Goal: Task Accomplishment & Management: Complete application form

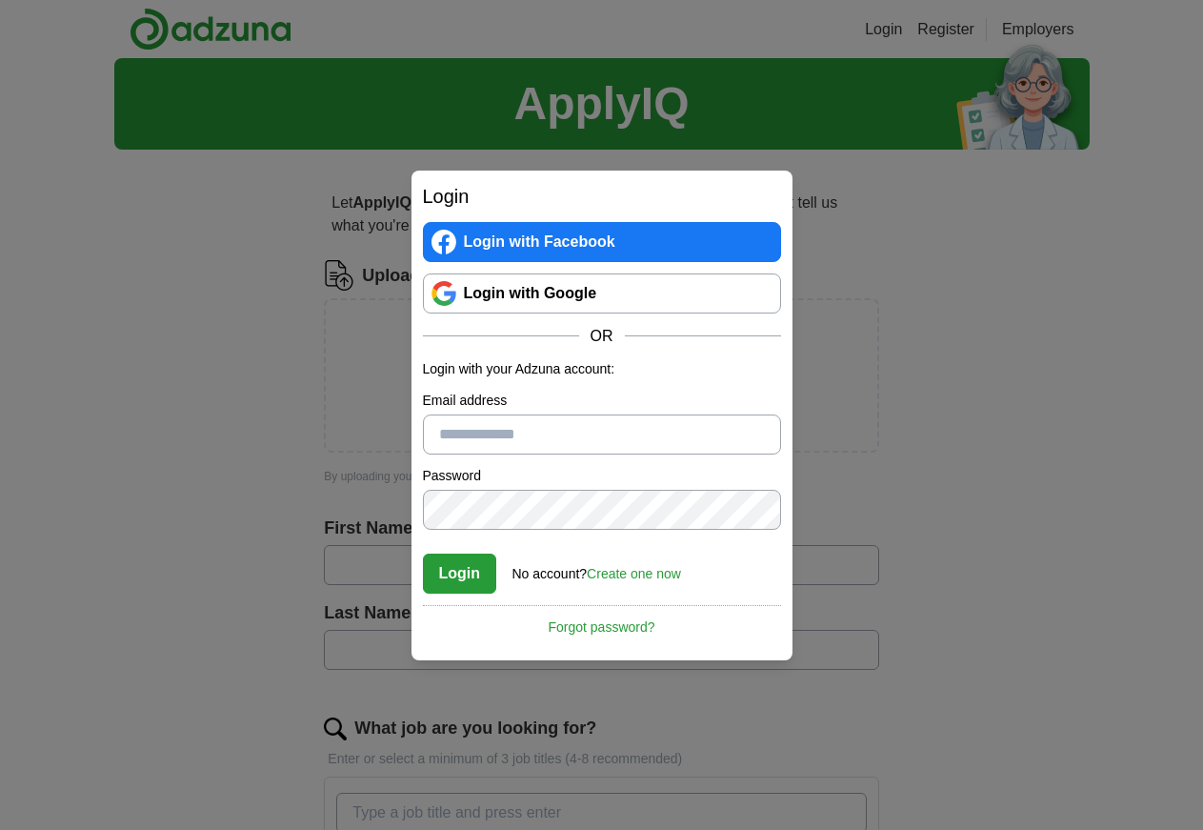
click at [471, 434] on input "Email address" at bounding box center [602, 434] width 358 height 40
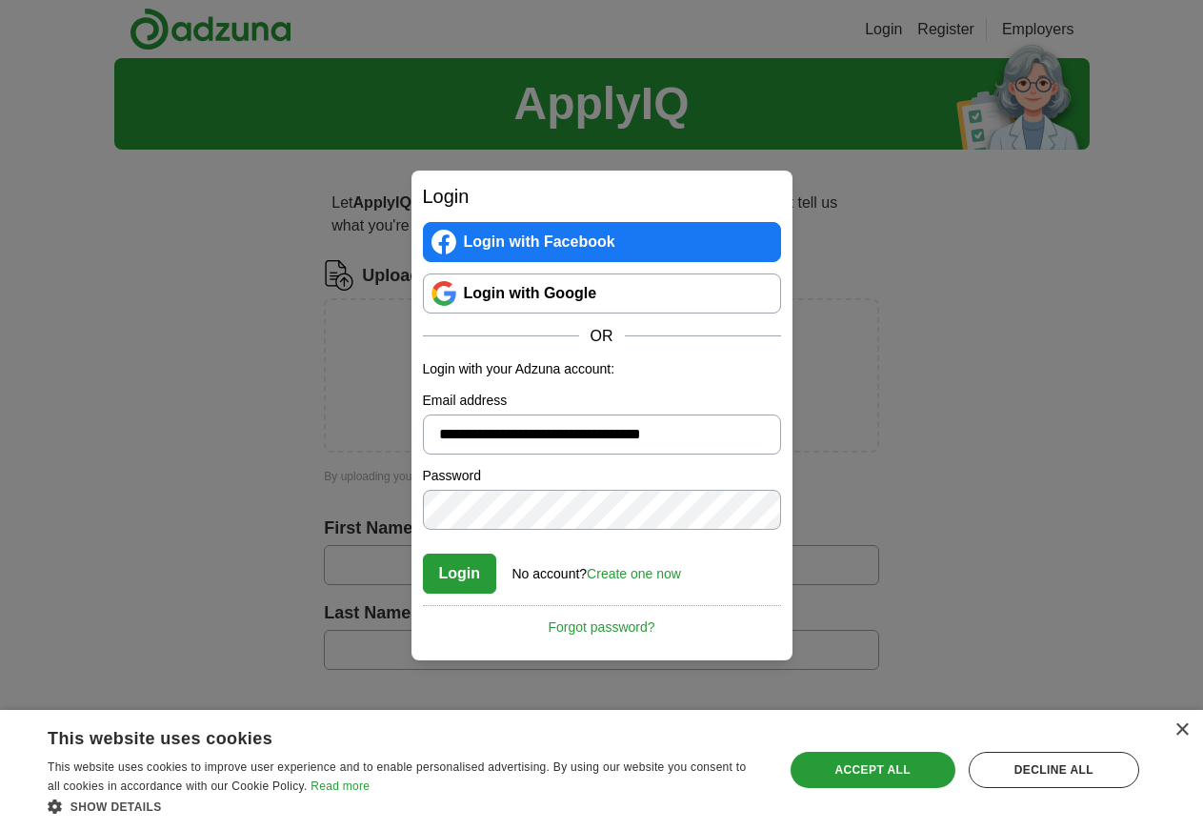
type input "**********"
click at [458, 570] on button "Login" at bounding box center [460, 574] width 74 height 40
click at [643, 572] on link "Create one now" at bounding box center [634, 573] width 94 height 15
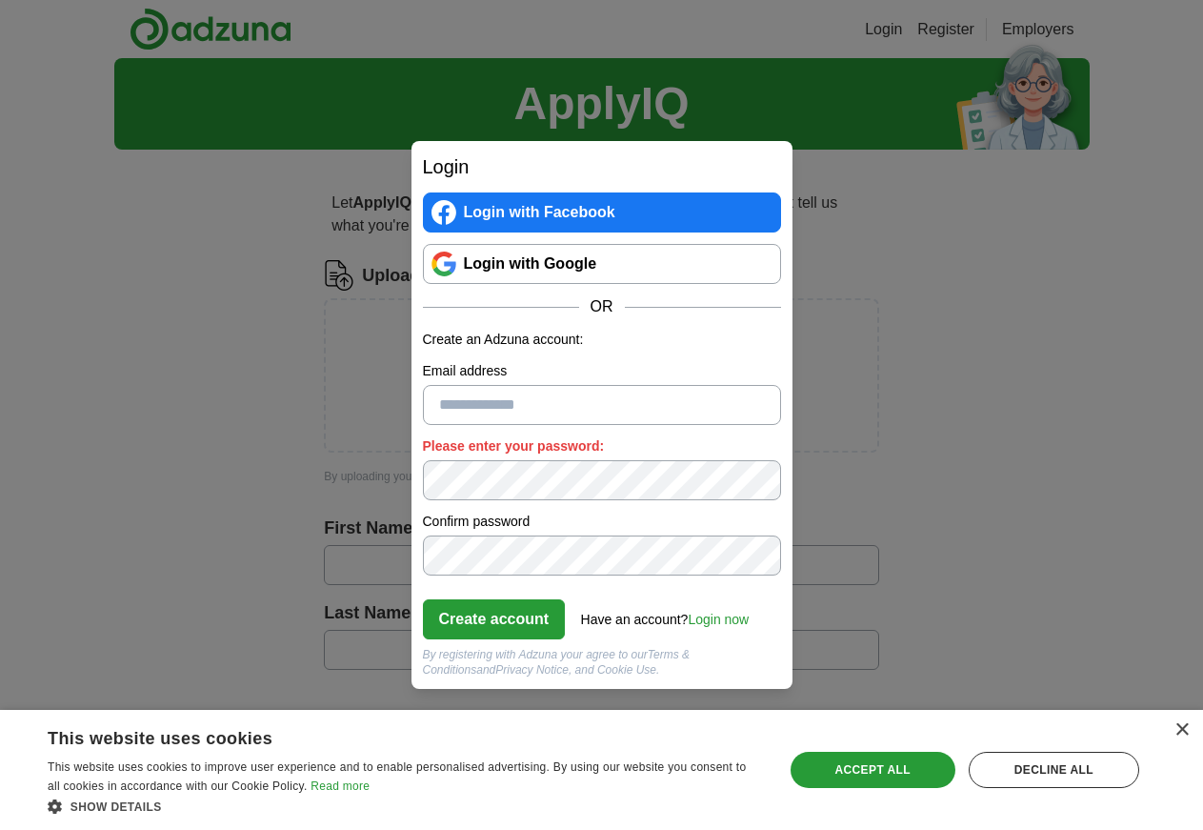
click at [455, 407] on input "Email address" at bounding box center [602, 405] width 358 height 40
type input "**********"
click at [501, 616] on button "Create account" at bounding box center [494, 619] width 143 height 40
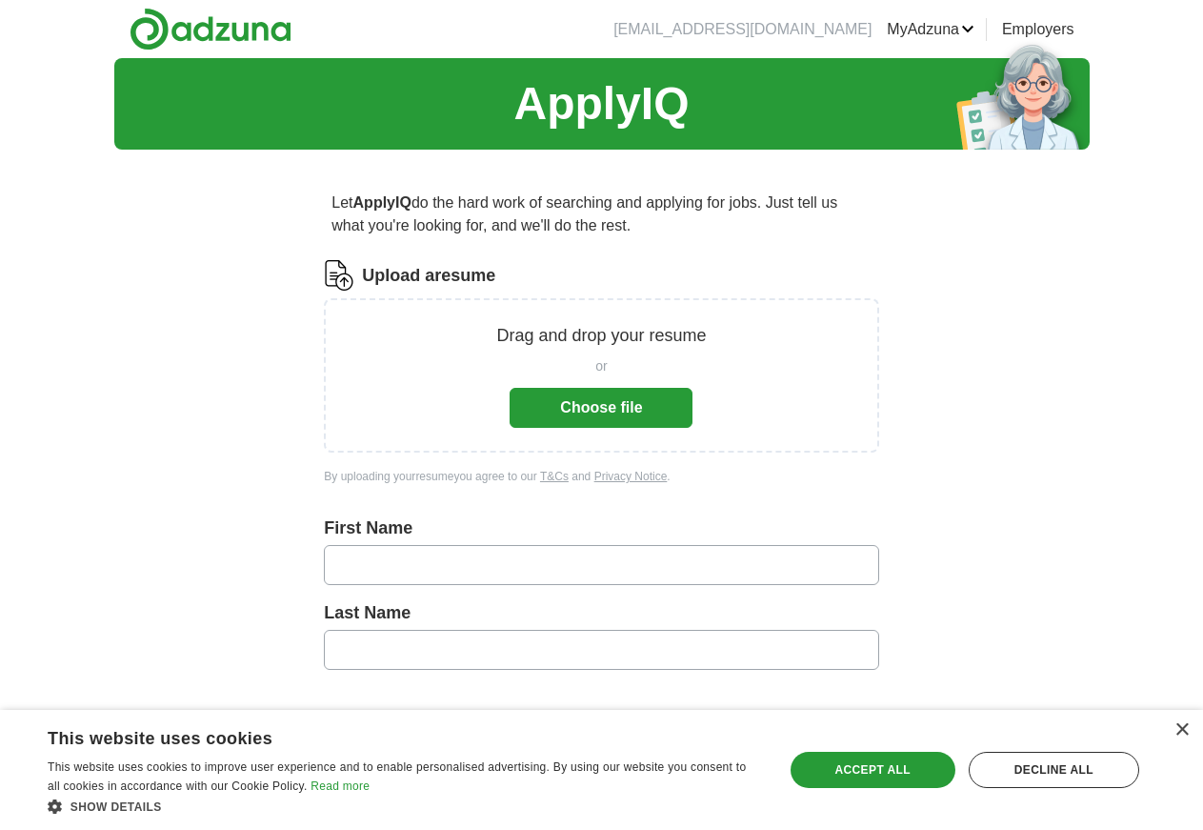
click at [600, 405] on button "Choose file" at bounding box center [601, 408] width 183 height 40
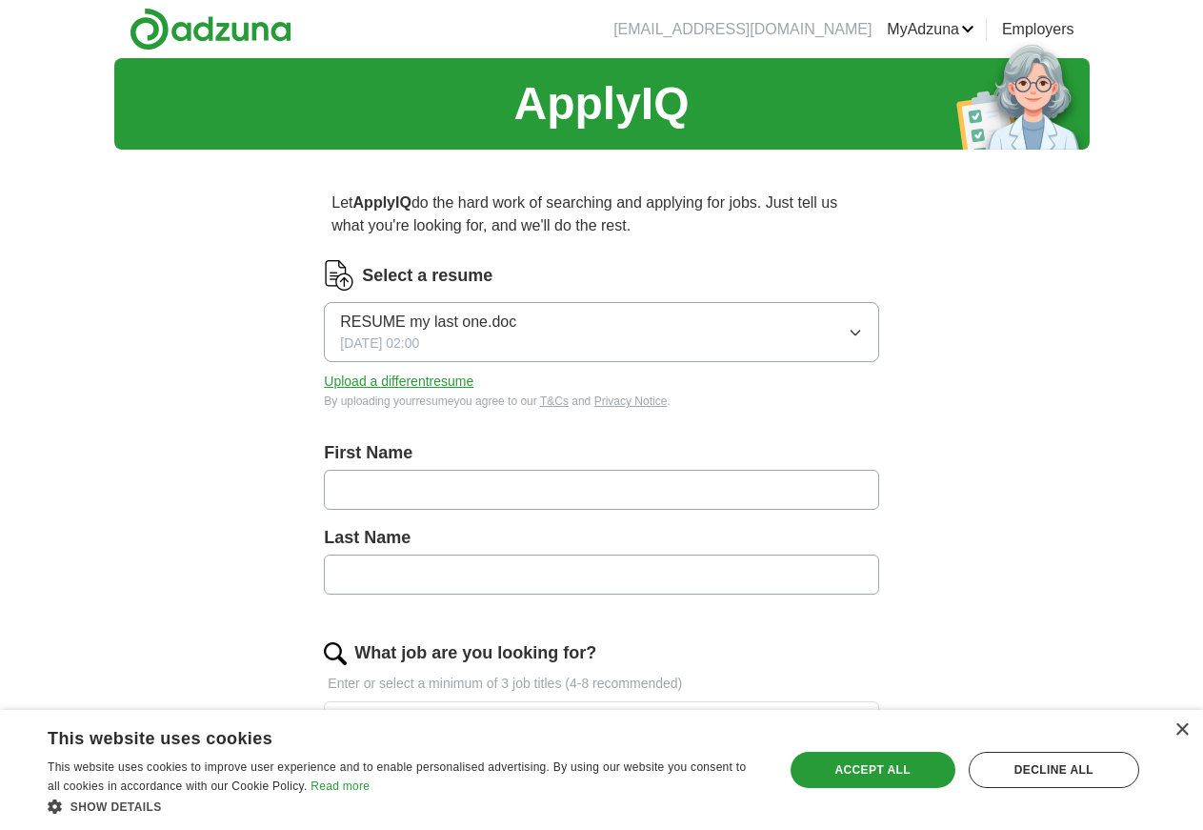
click at [442, 498] on input "text" at bounding box center [601, 490] width 555 height 40
type input "***"
click at [403, 581] on input "text" at bounding box center [601, 575] width 555 height 40
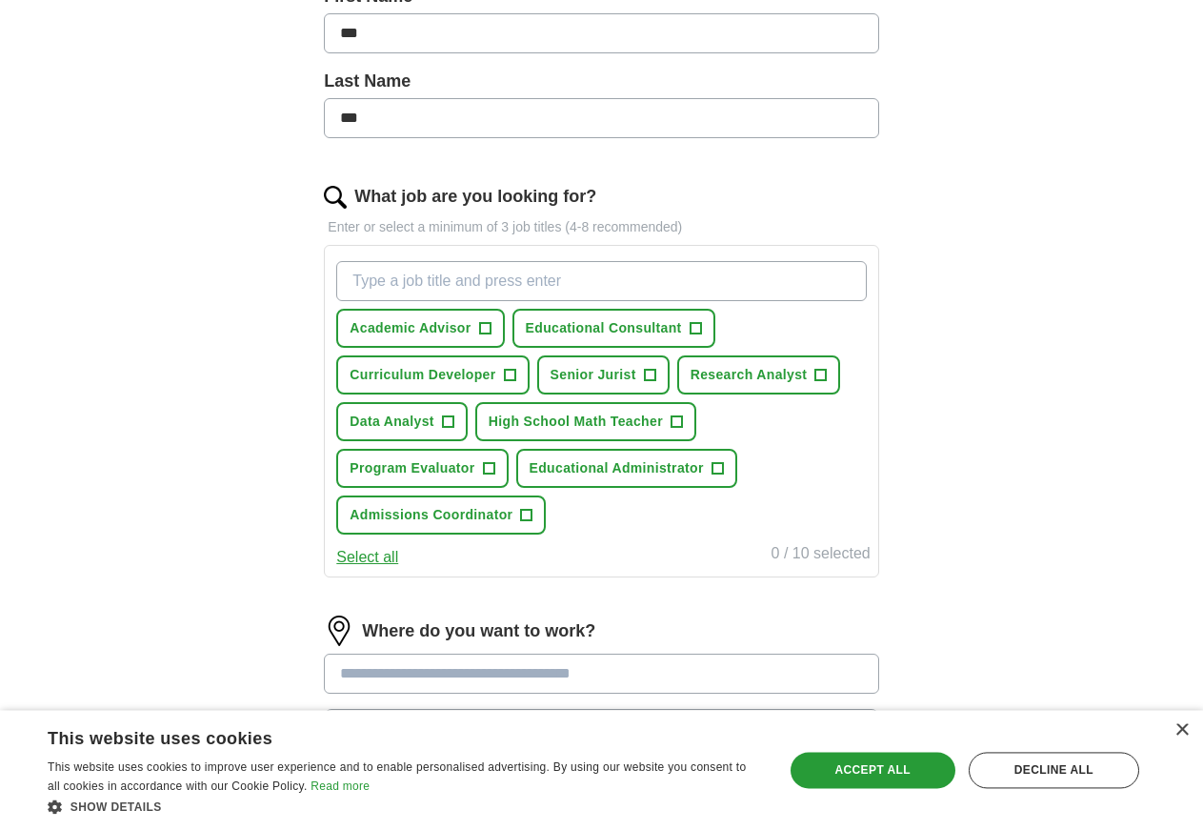
scroll to position [486, 0]
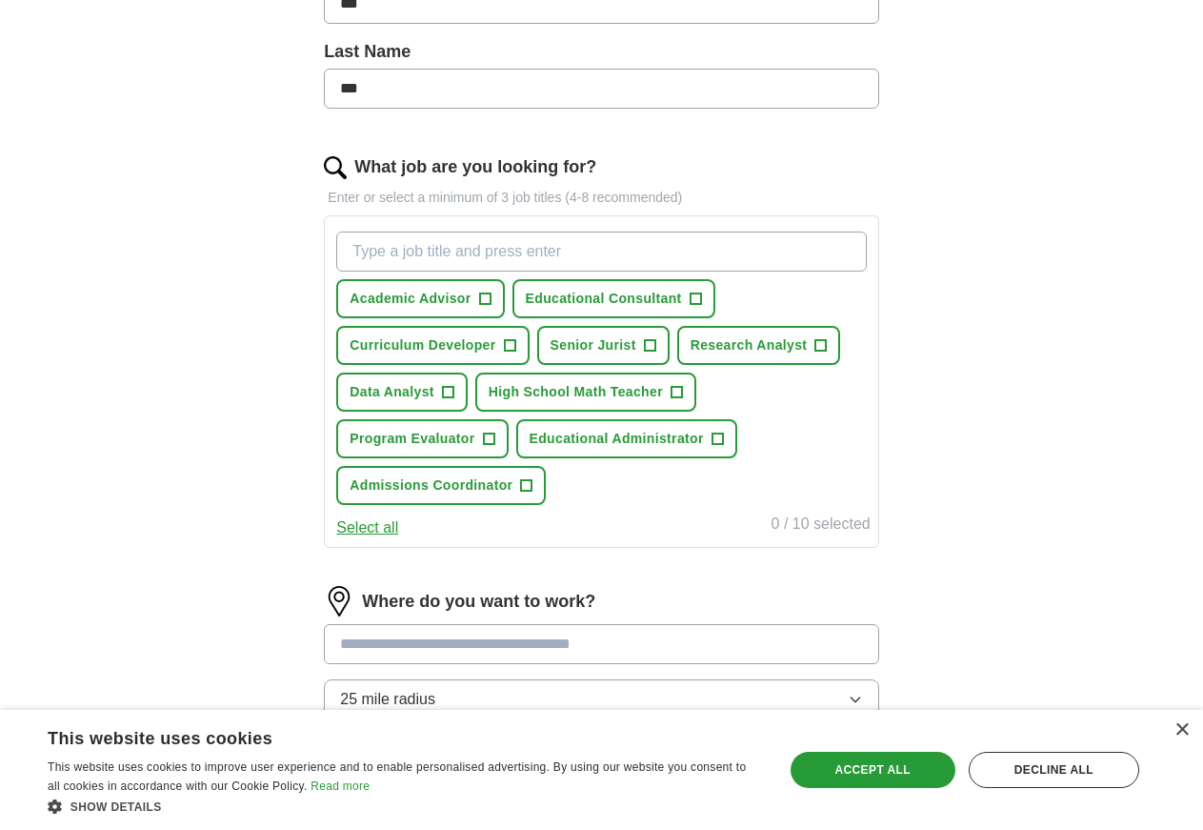
type input "***"
click at [471, 297] on span "Academic Advisor" at bounding box center [410, 299] width 121 height 20
click at [513, 495] on span "Admissions Coordinator" at bounding box center [431, 485] width 163 height 20
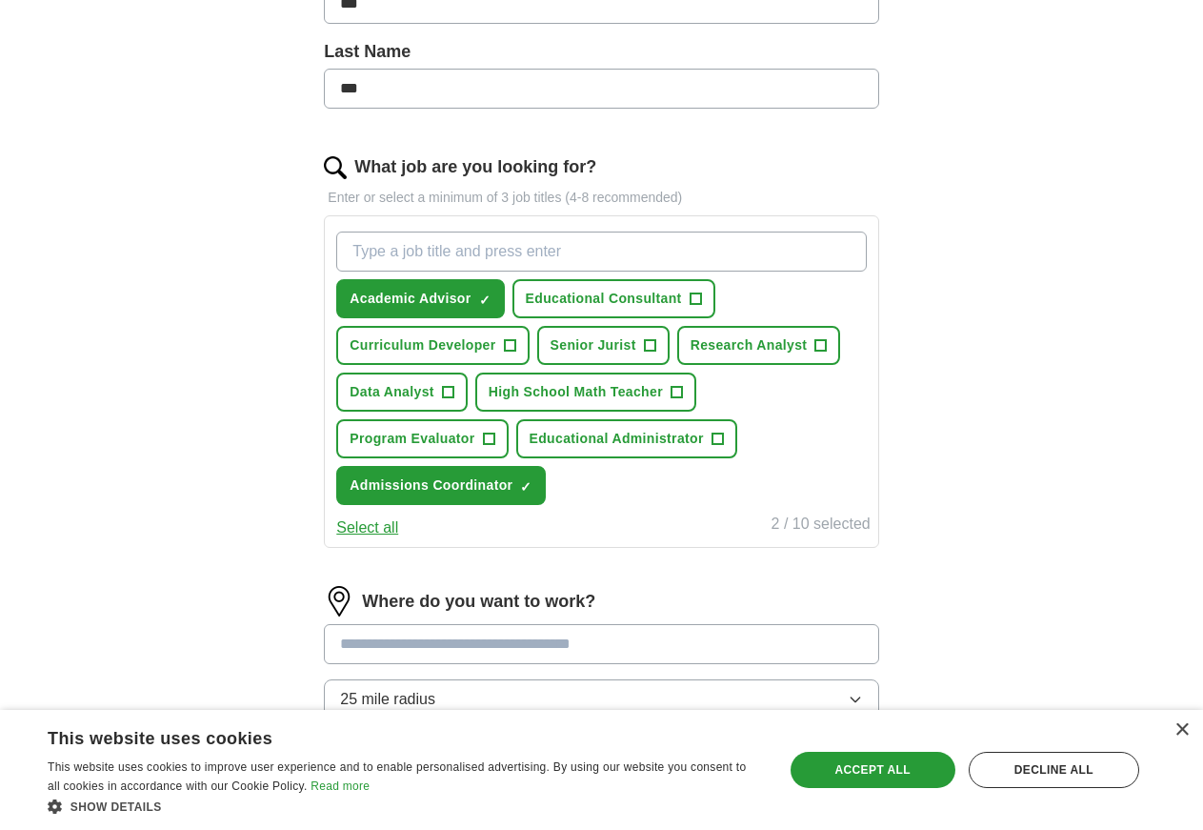
click at [442, 257] on input "What job are you looking for?" at bounding box center [601, 252] width 530 height 40
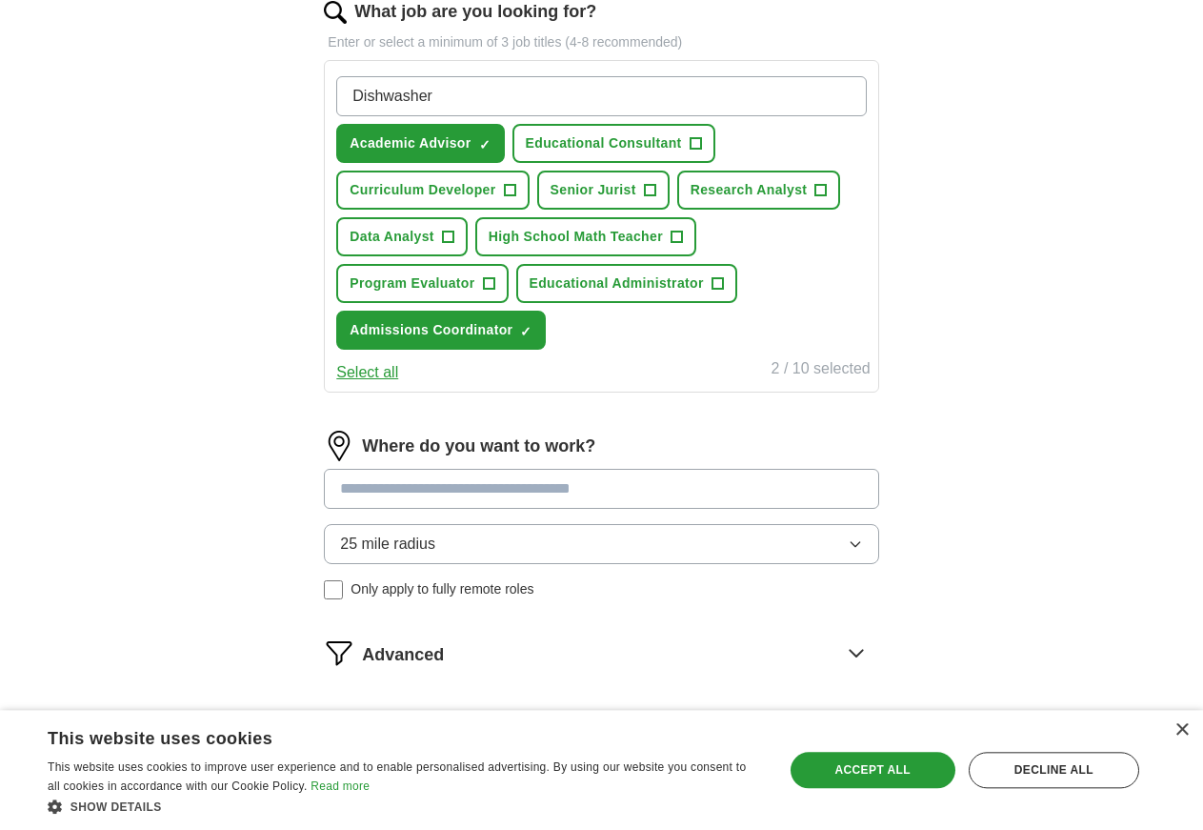
scroll to position [680, 0]
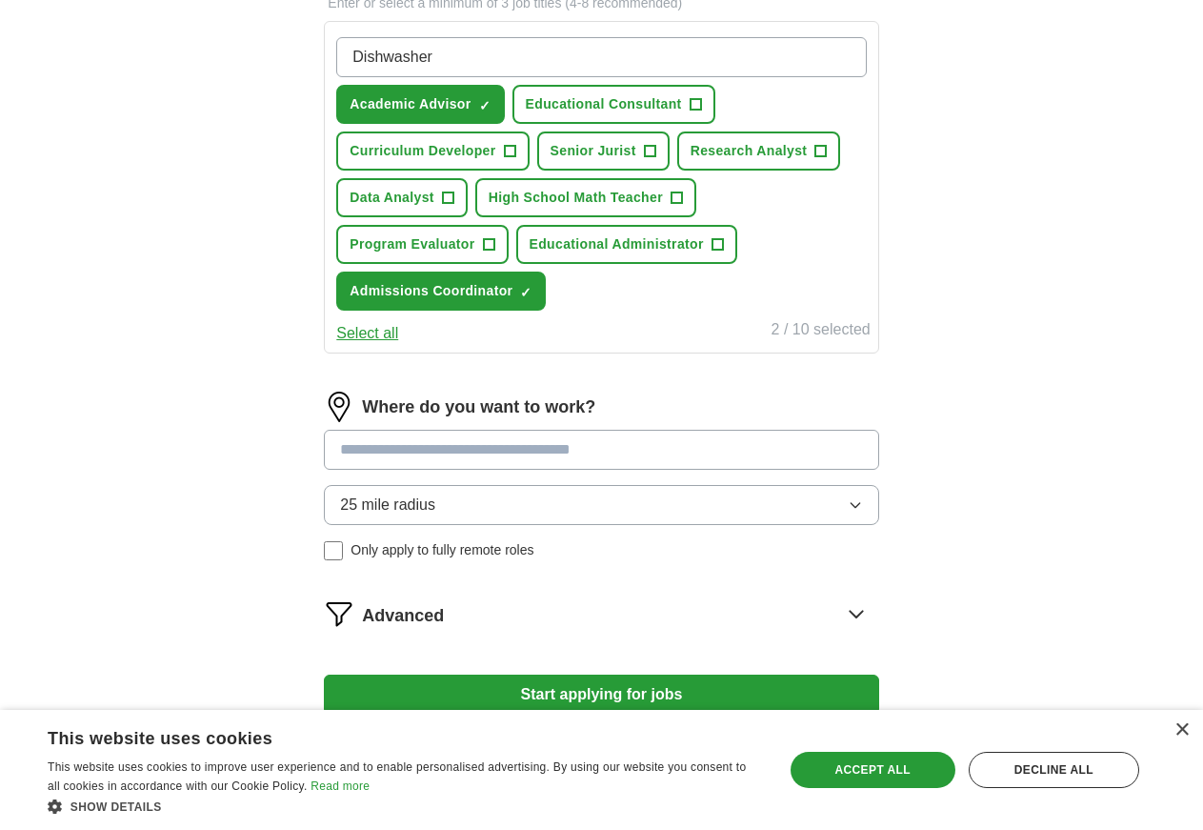
type input "Dishwasher"
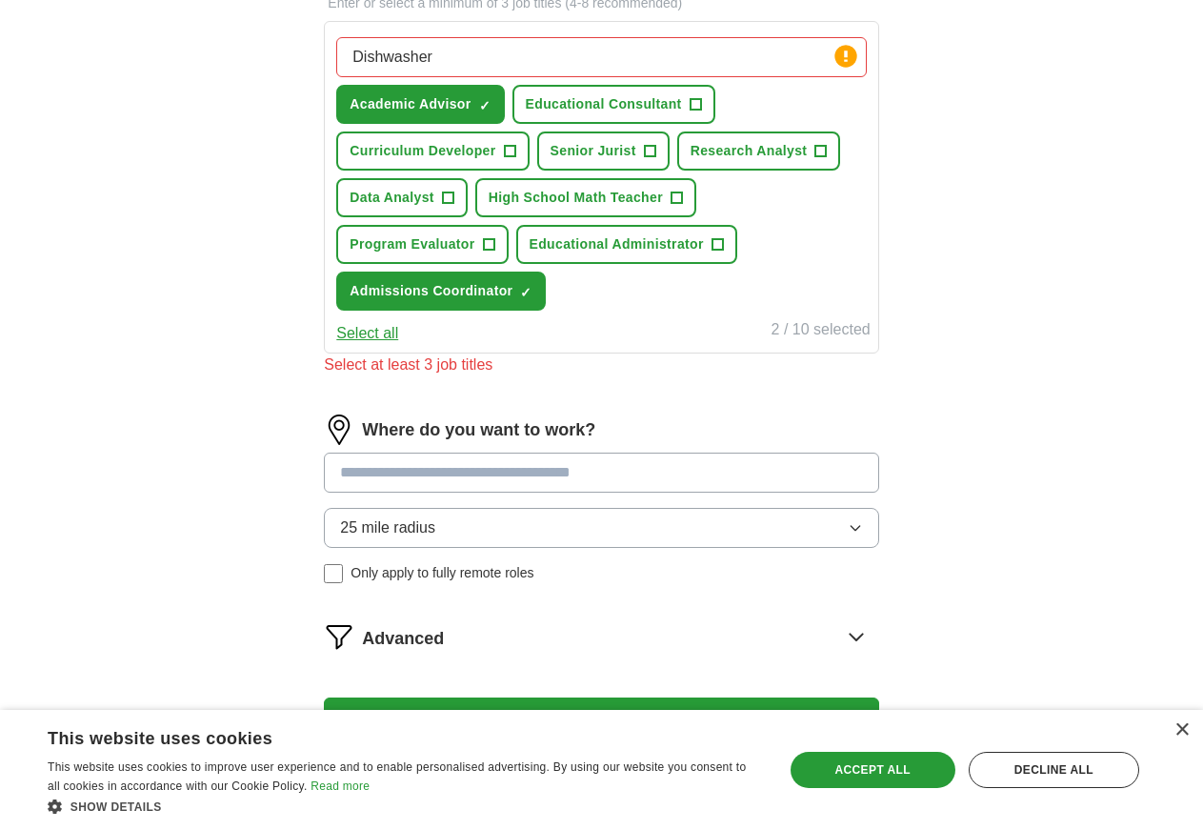
click at [417, 493] on input at bounding box center [601, 473] width 555 height 40
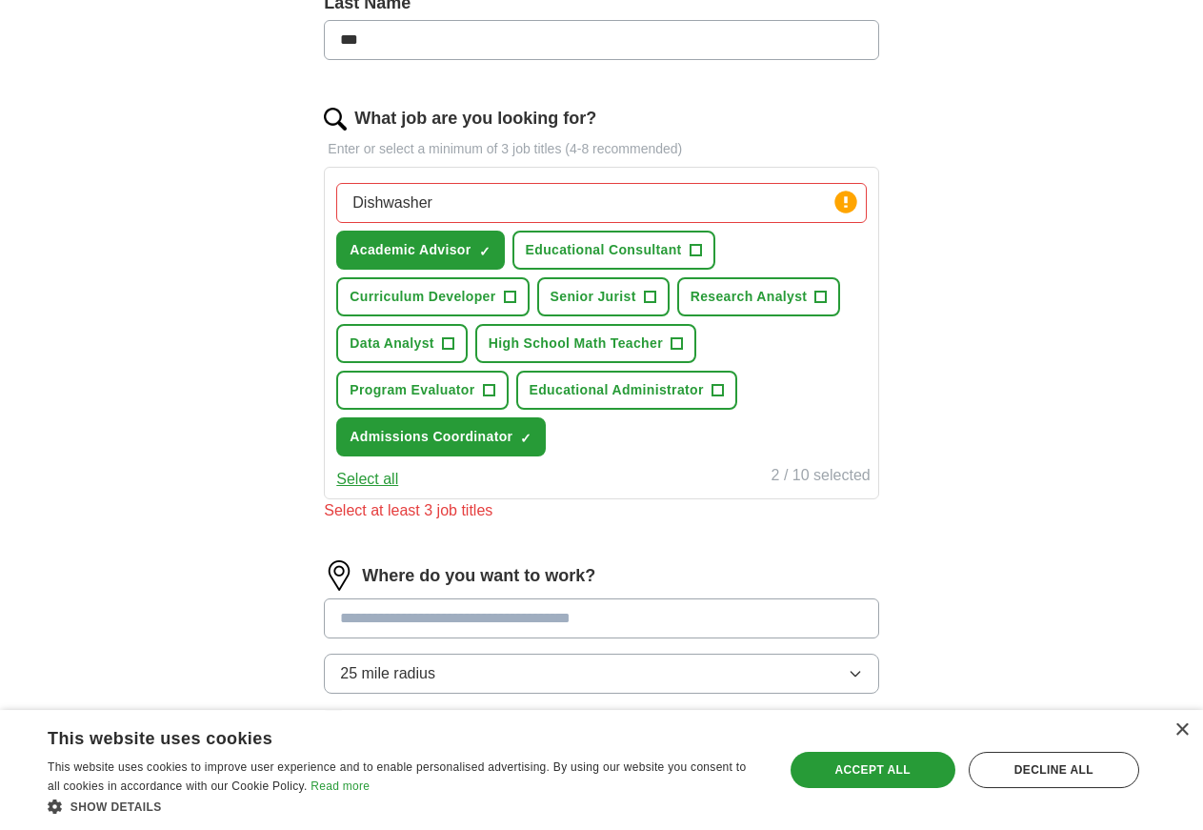
scroll to position [486, 0]
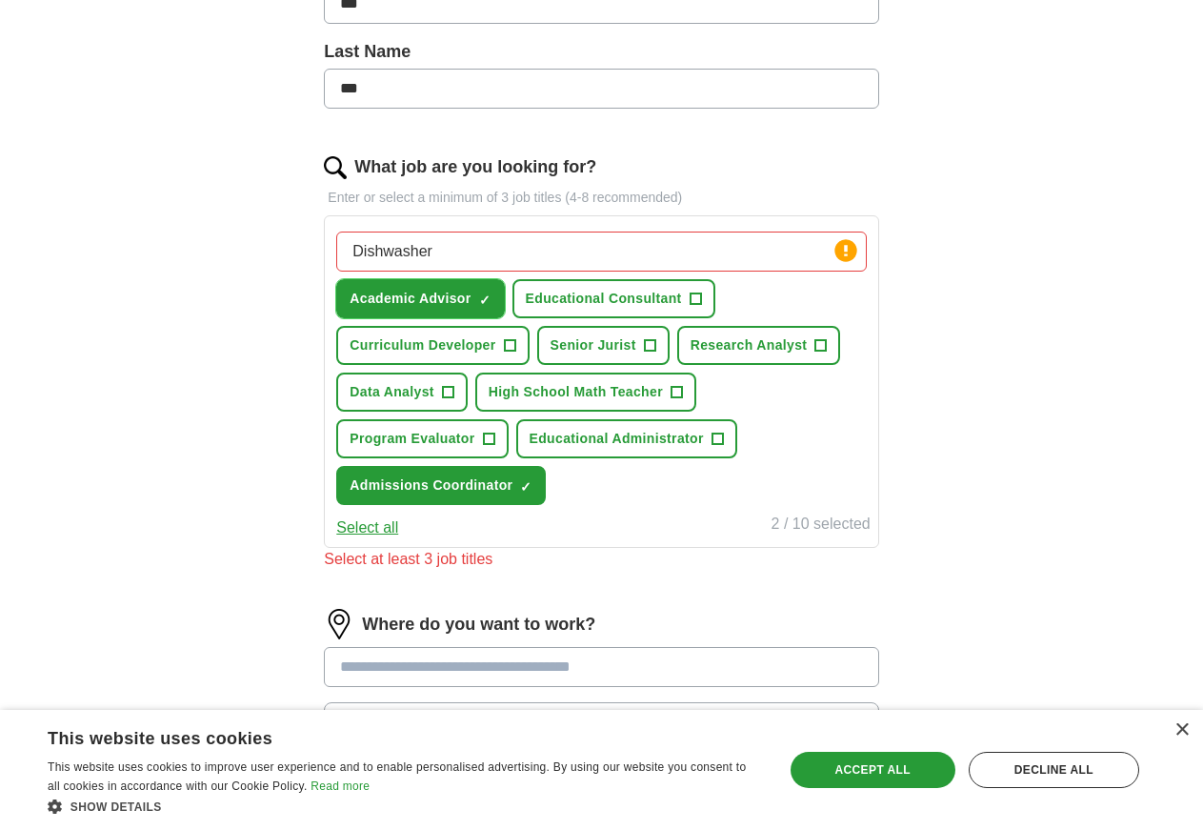
click at [504, 294] on button "Academic Advisor ✓ ×" at bounding box center [420, 298] width 168 height 39
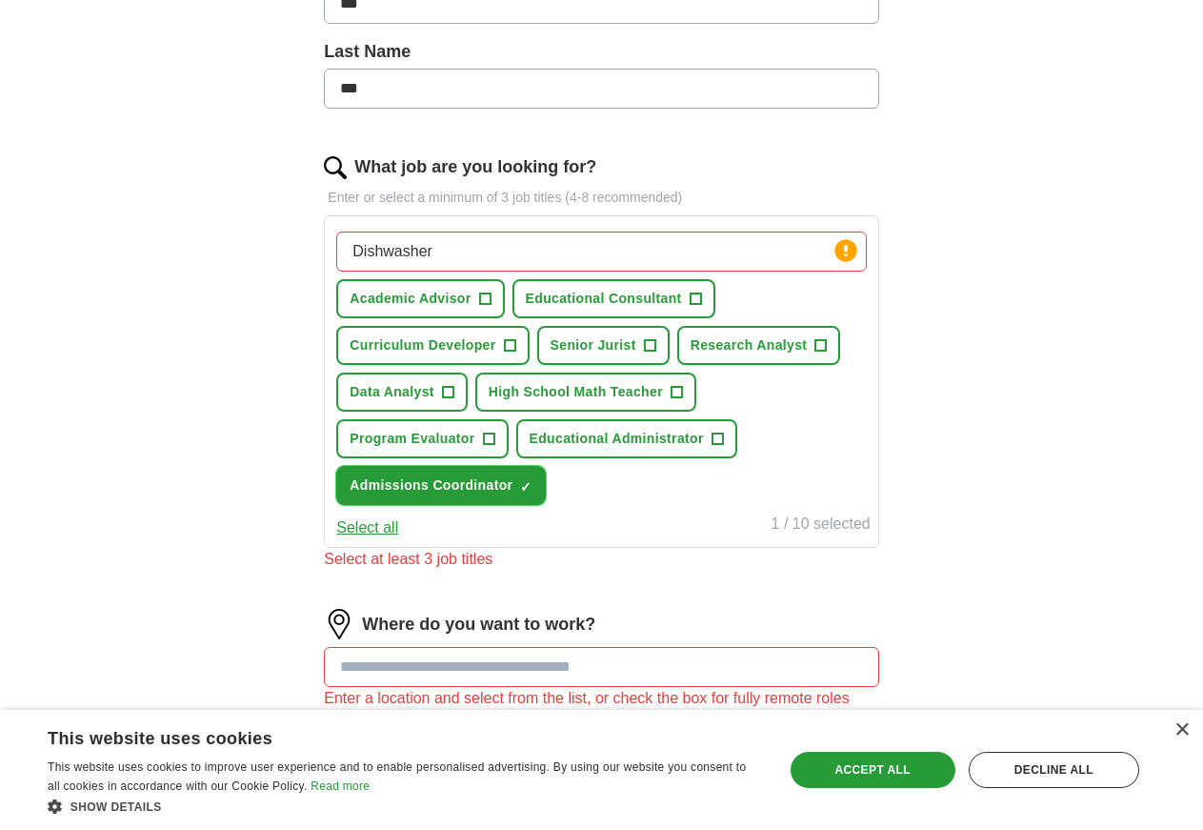
click at [0, 0] on span "×" at bounding box center [0, 0] width 0 height 0
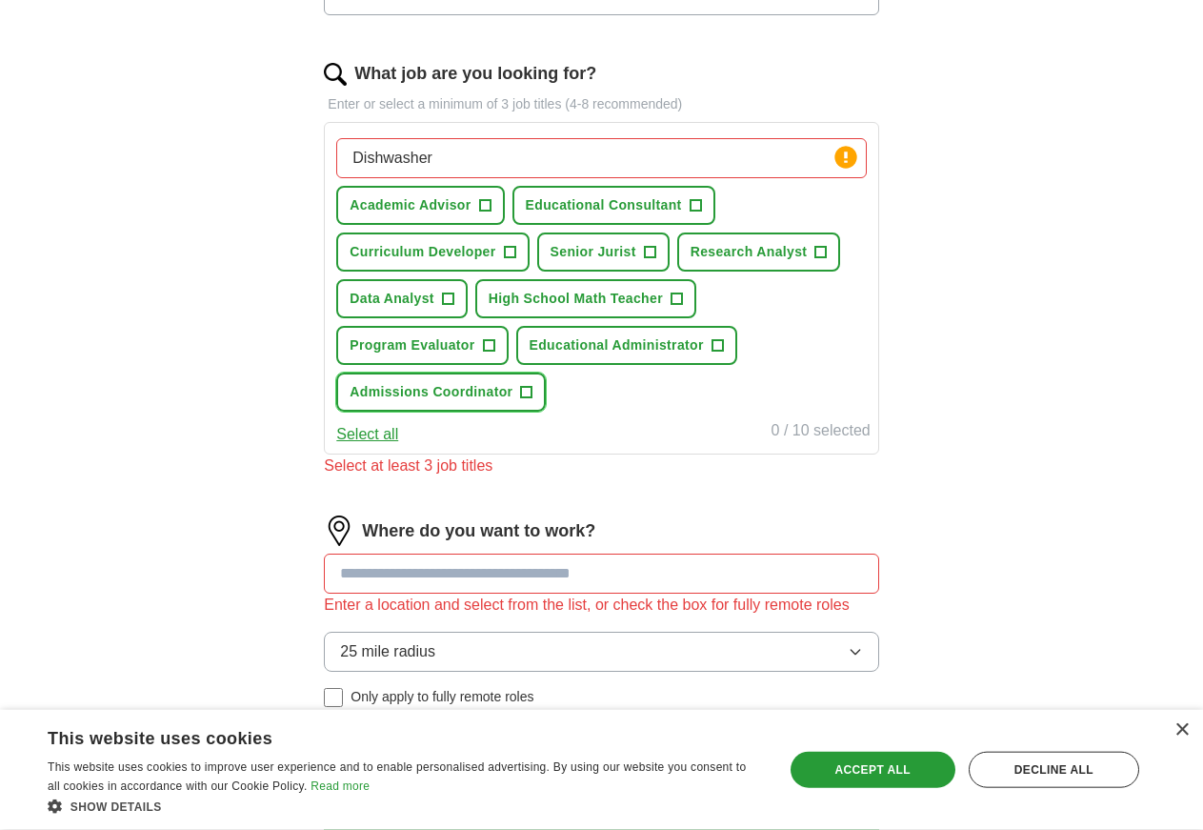
scroll to position [583, 0]
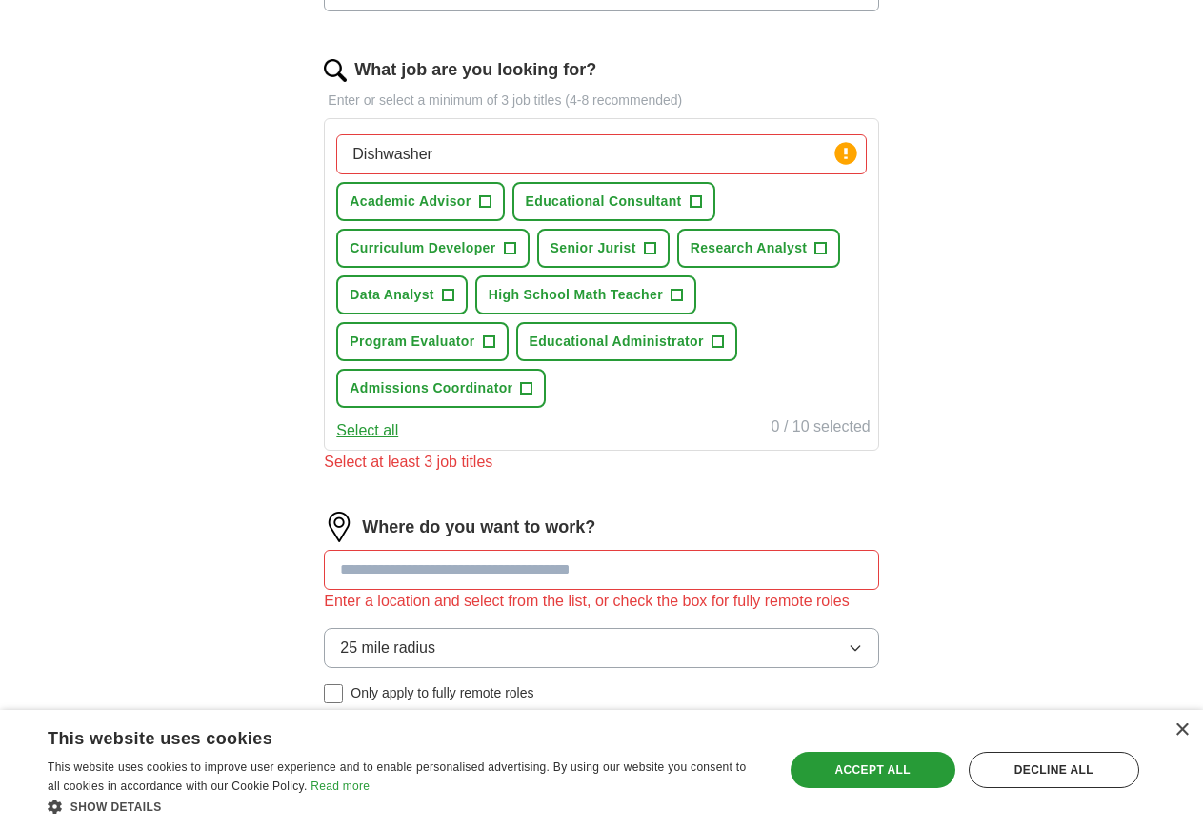
click at [433, 590] on input at bounding box center [601, 570] width 555 height 40
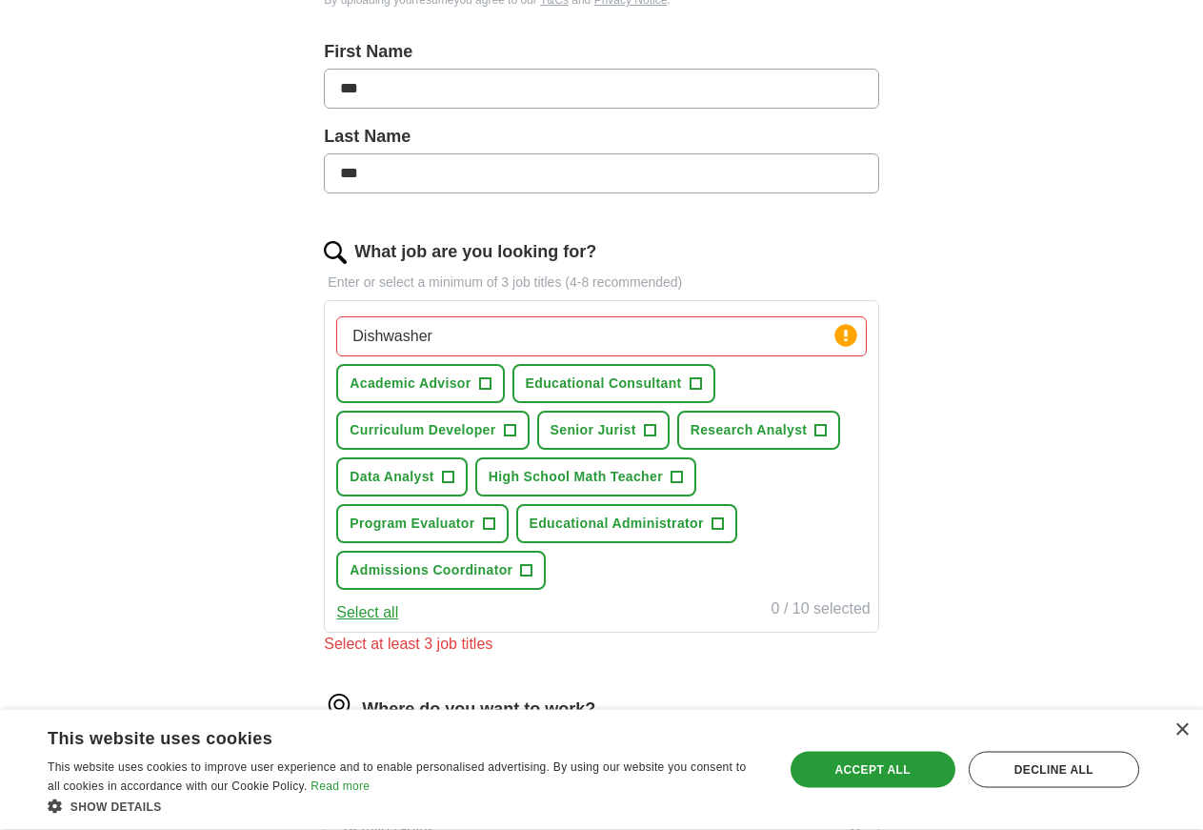
scroll to position [389, 0]
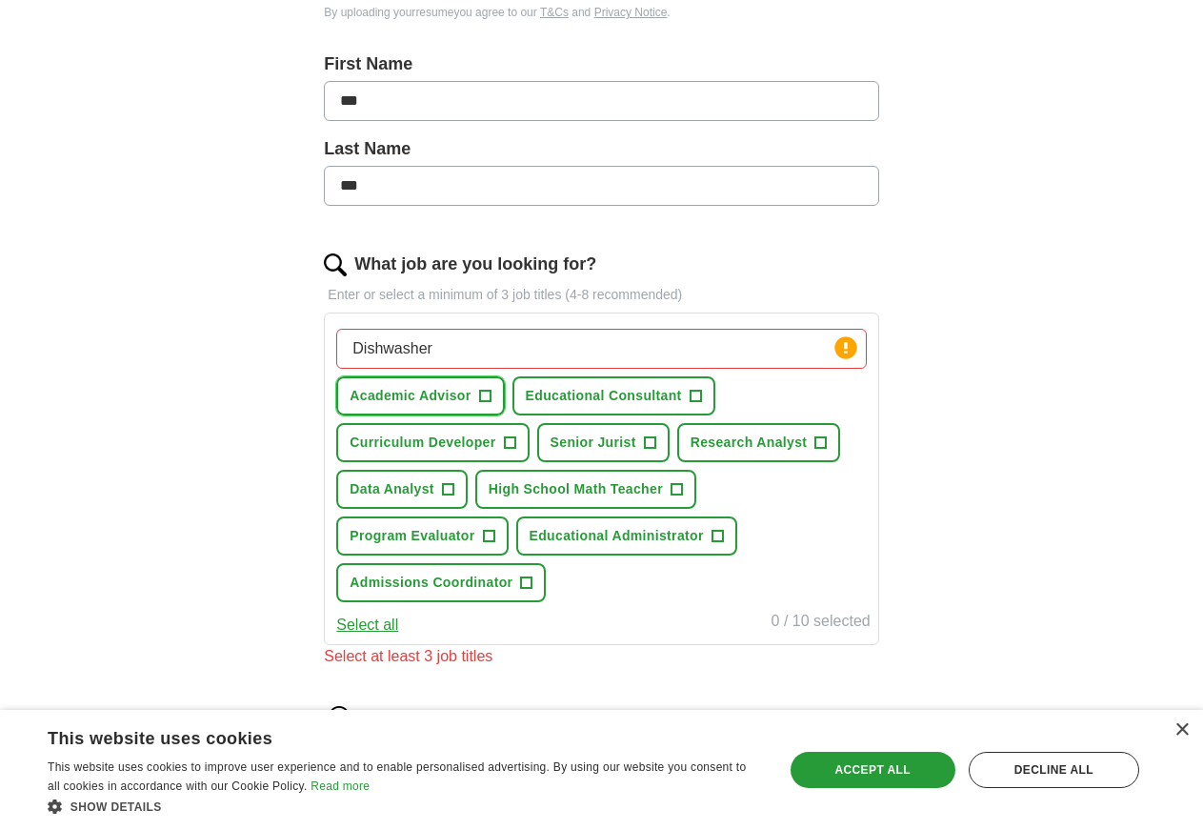
click at [491, 395] on span "+" at bounding box center [484, 396] width 11 height 15
click at [513, 593] on span "Admissions Coordinator" at bounding box center [431, 583] width 163 height 20
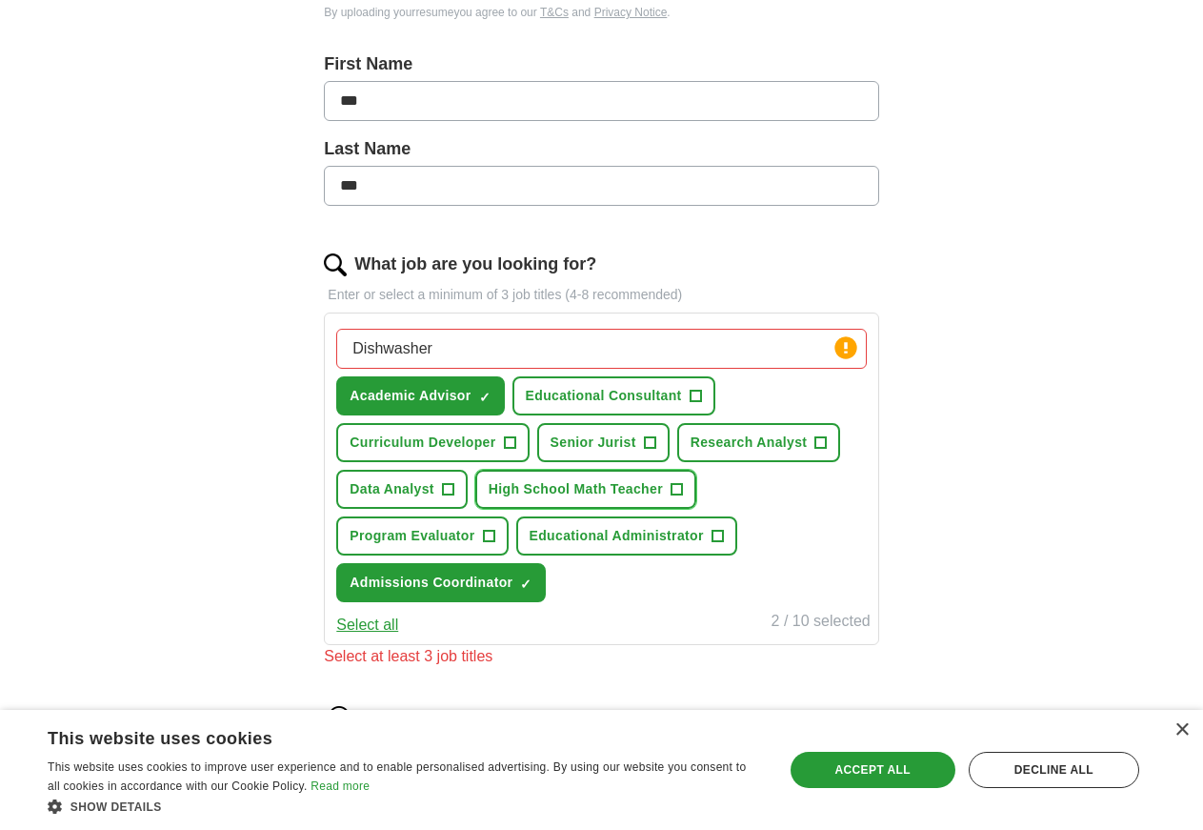
click at [551, 499] on span "High School Math Teacher" at bounding box center [576, 489] width 174 height 20
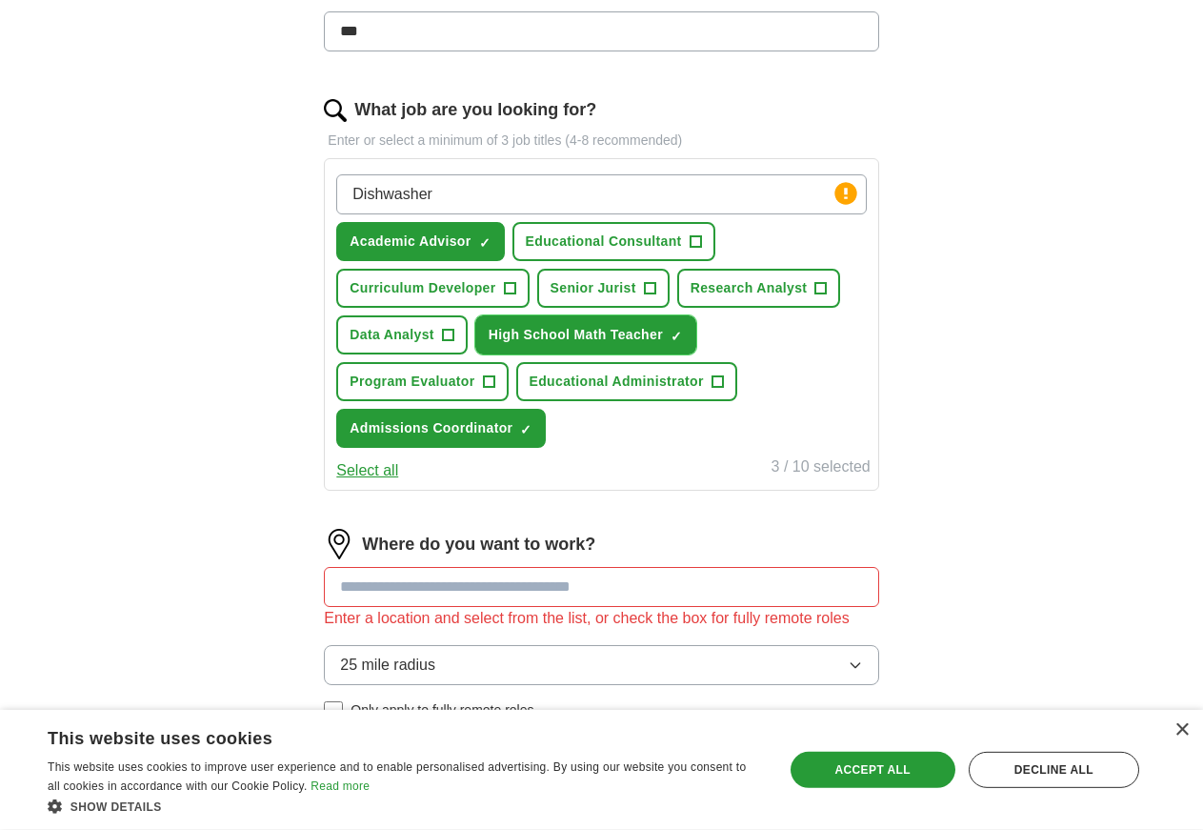
scroll to position [583, 0]
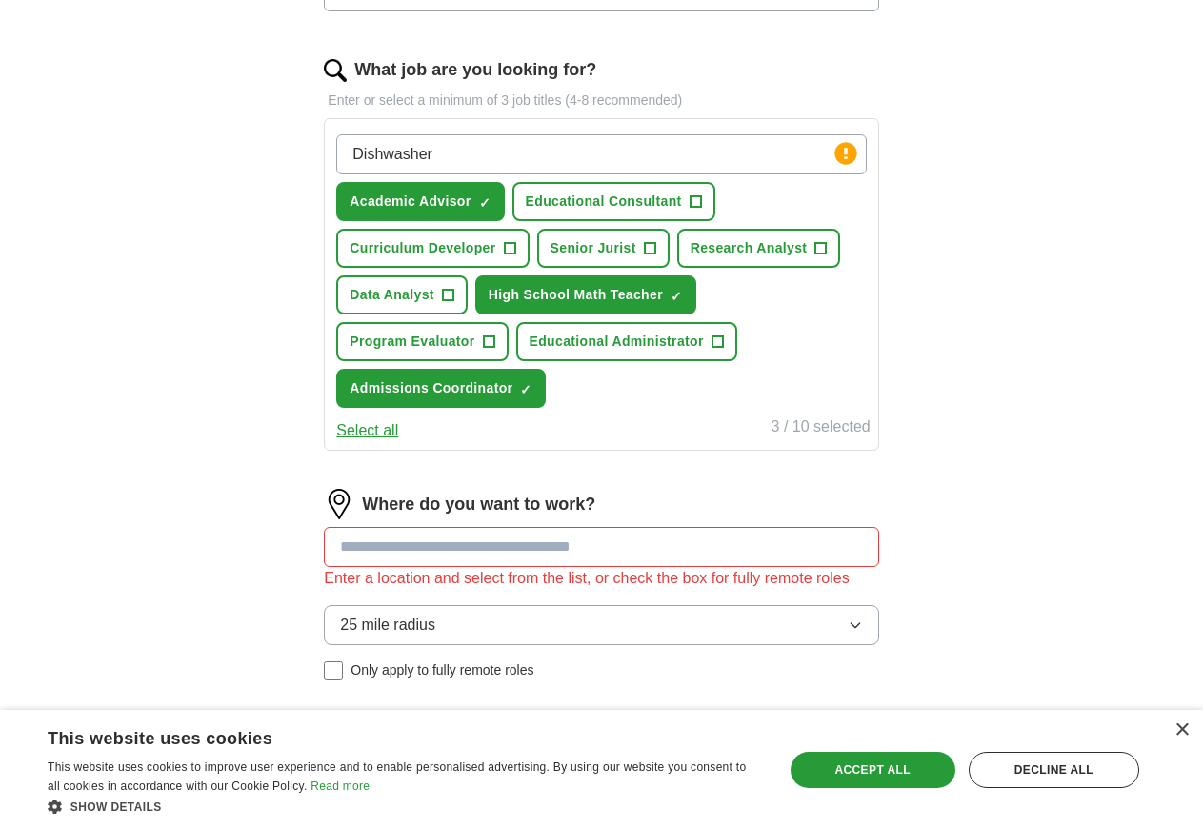
click at [438, 567] on input at bounding box center [601, 547] width 555 height 40
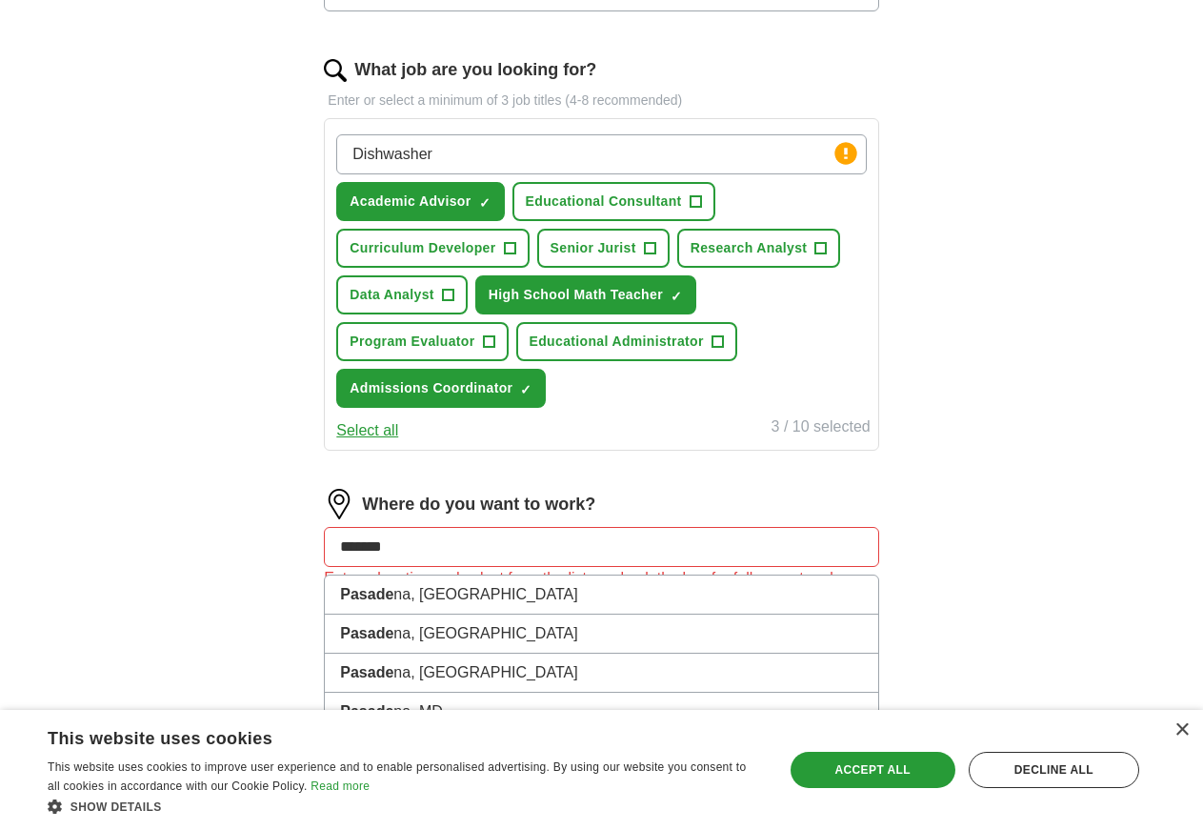
type input "********"
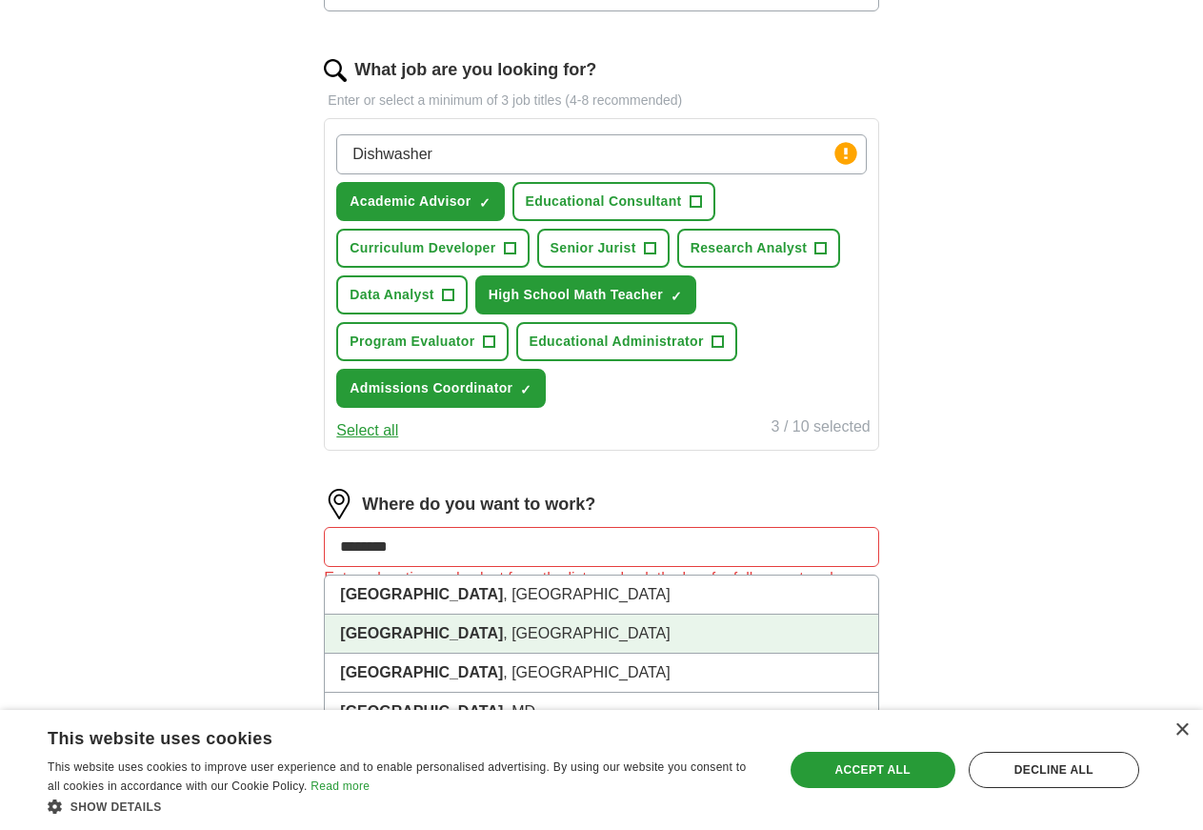
click at [519, 654] on li "[GEOGRAPHIC_DATA] , [GEOGRAPHIC_DATA]" at bounding box center [601, 634] width 553 height 39
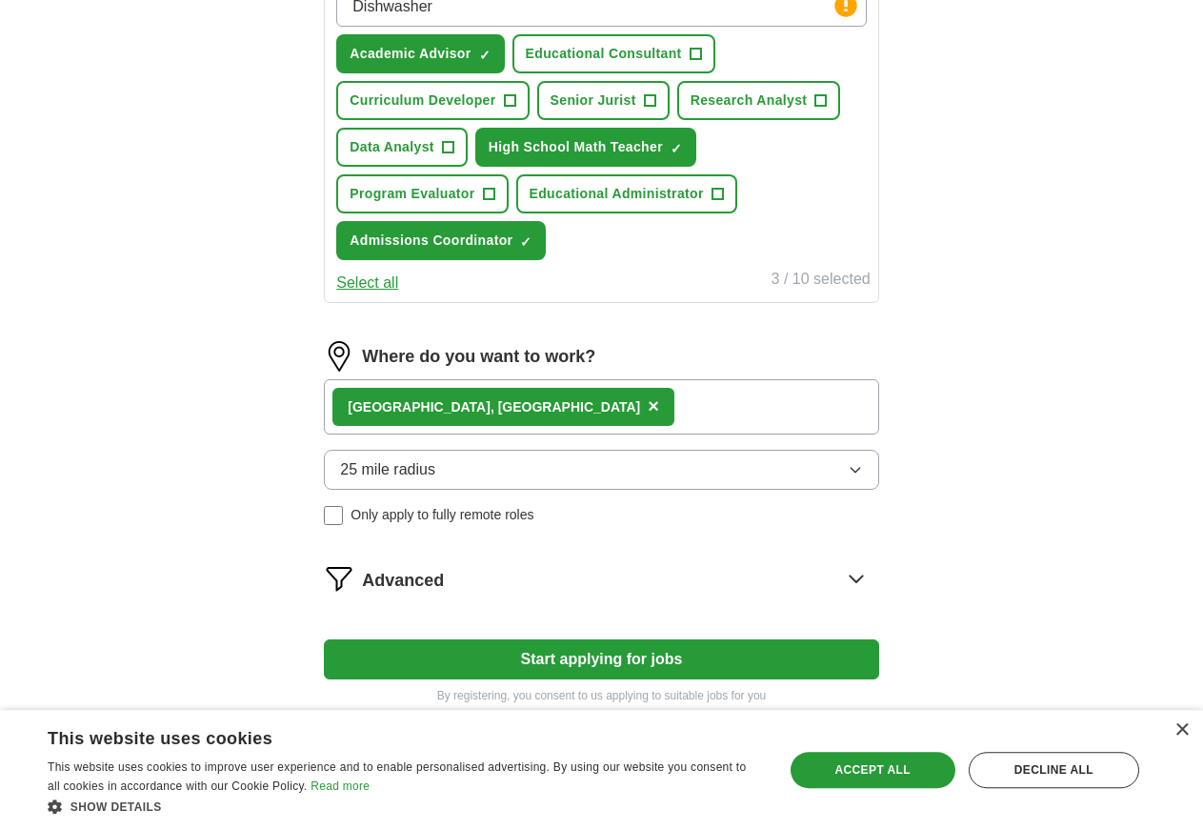
scroll to position [778, 0]
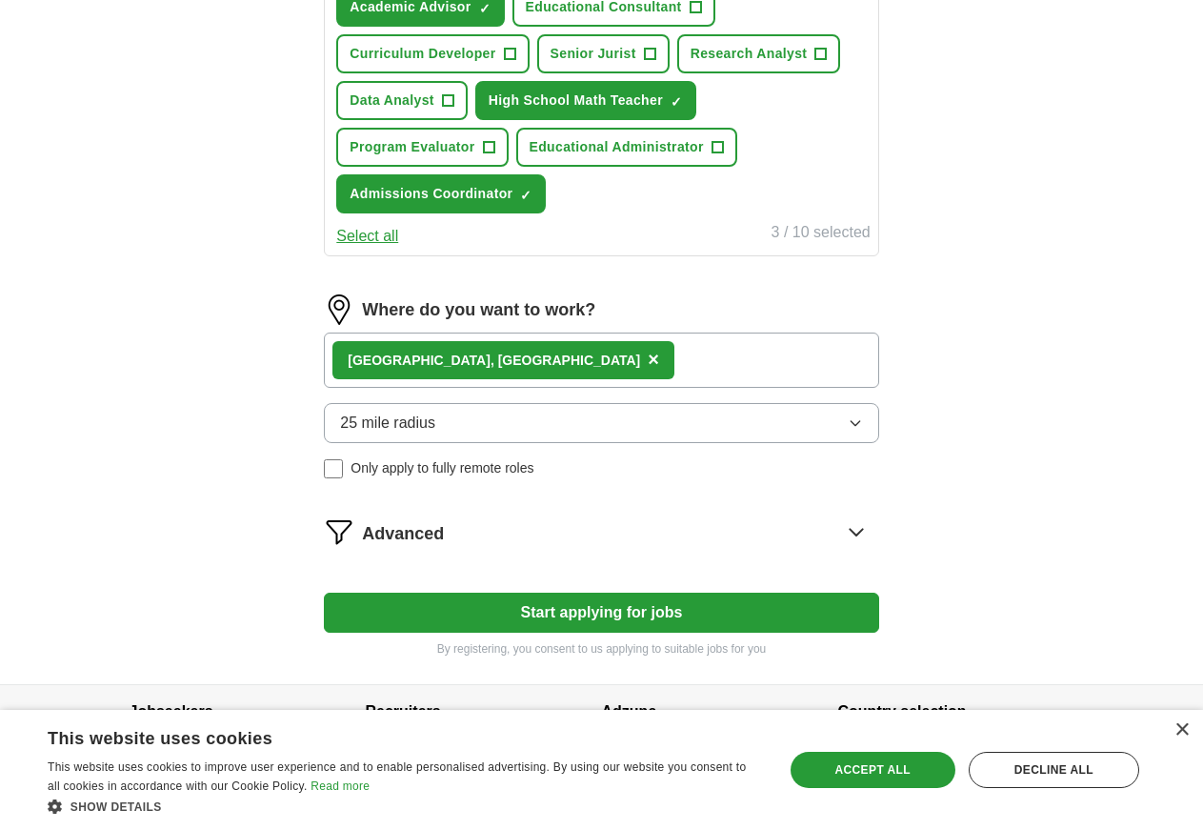
click at [848, 431] on icon "button" at bounding box center [855, 422] width 15 height 15
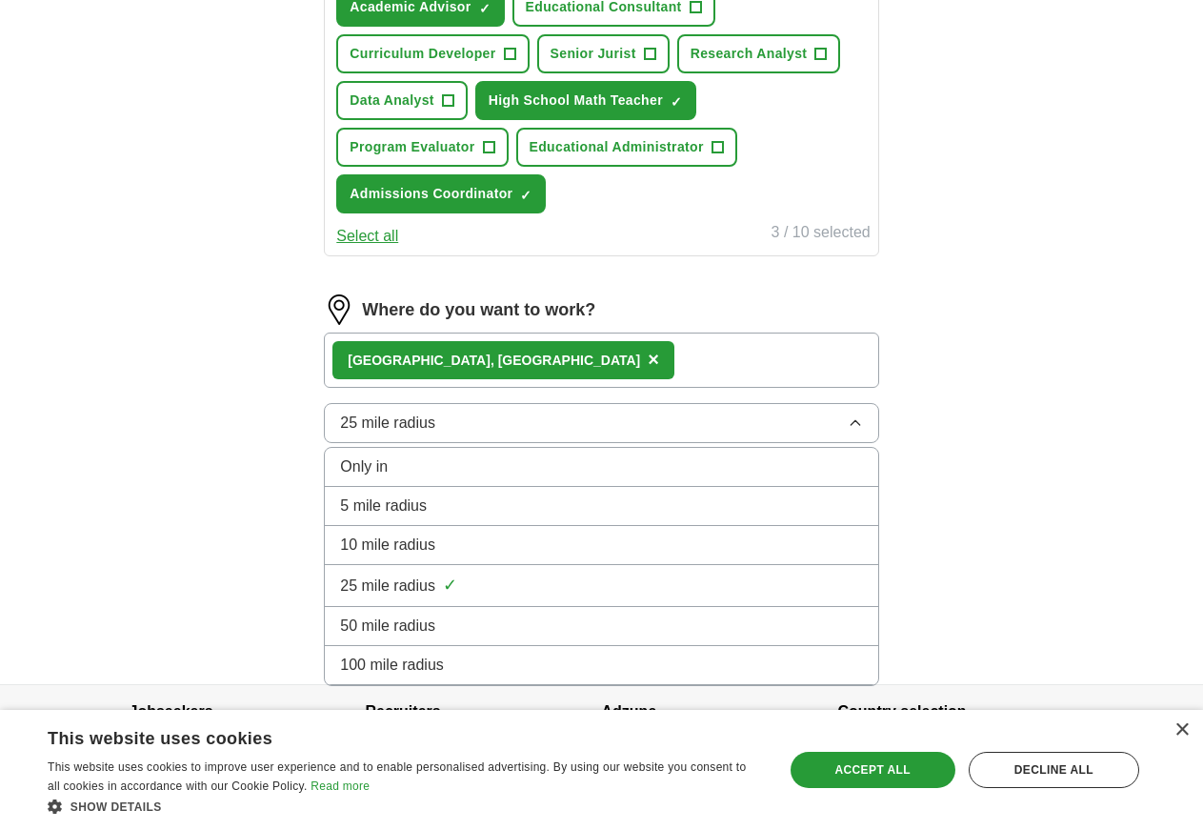
click at [560, 556] on div "10 mile radius" at bounding box center [601, 545] width 522 height 23
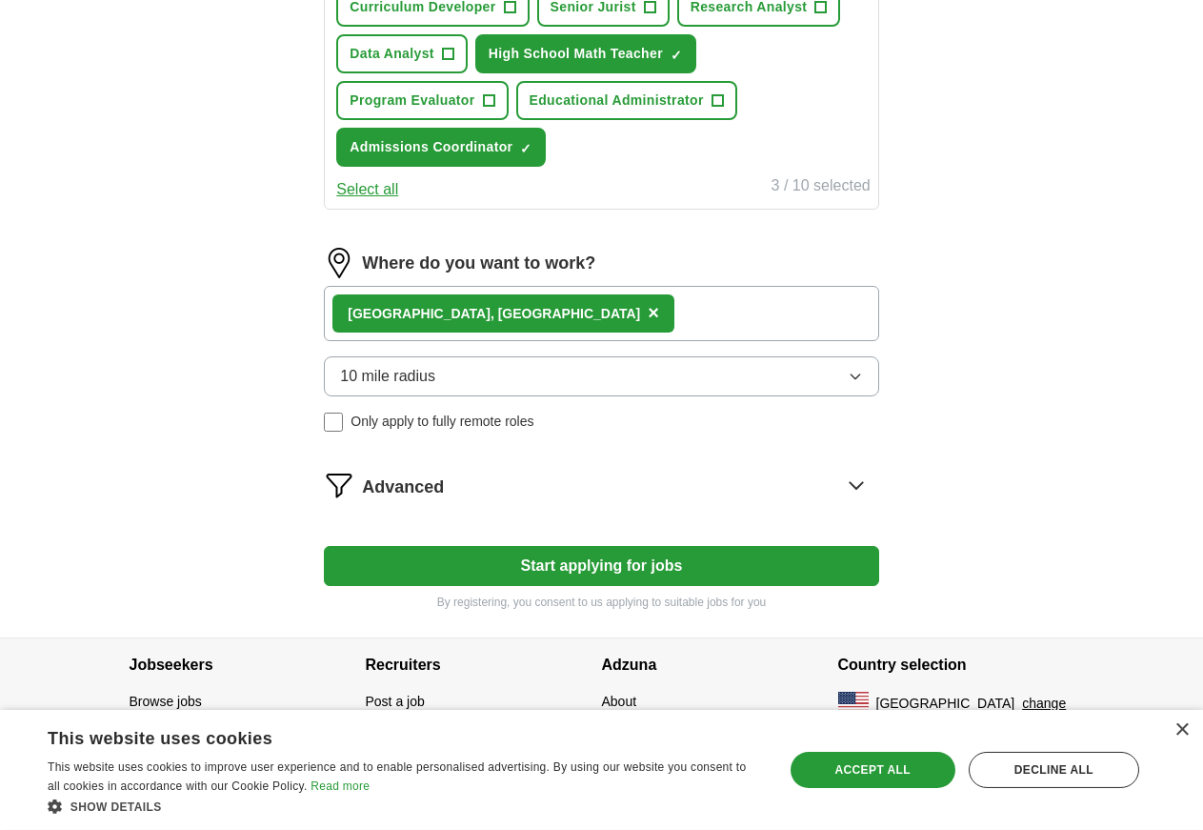
scroll to position [871, 0]
click at [841, 482] on icon at bounding box center [856, 485] width 30 height 30
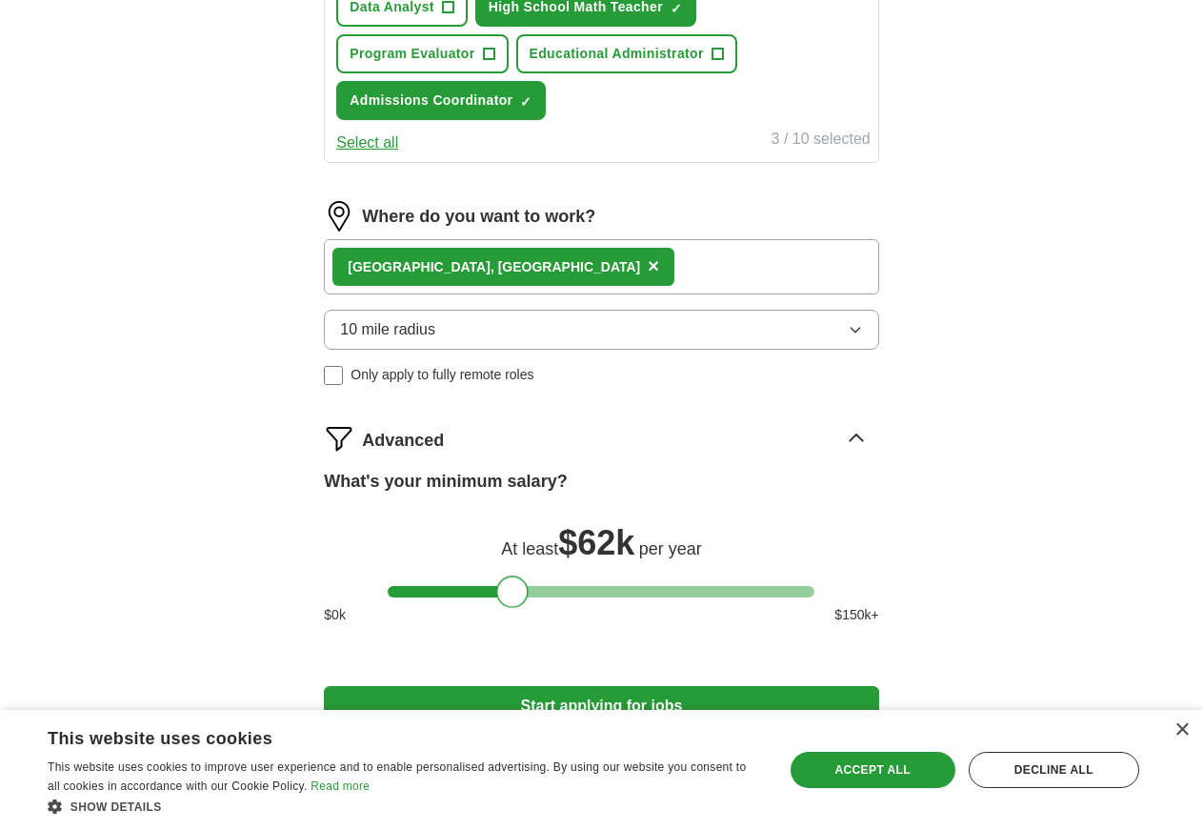
click at [511, 597] on div at bounding box center [601, 591] width 427 height 11
click at [473, 597] on div at bounding box center [601, 591] width 427 height 11
click at [454, 597] on div at bounding box center [601, 591] width 427 height 11
click at [468, 608] on div at bounding box center [453, 592] width 32 height 32
click at [470, 597] on div at bounding box center [601, 591] width 427 height 11
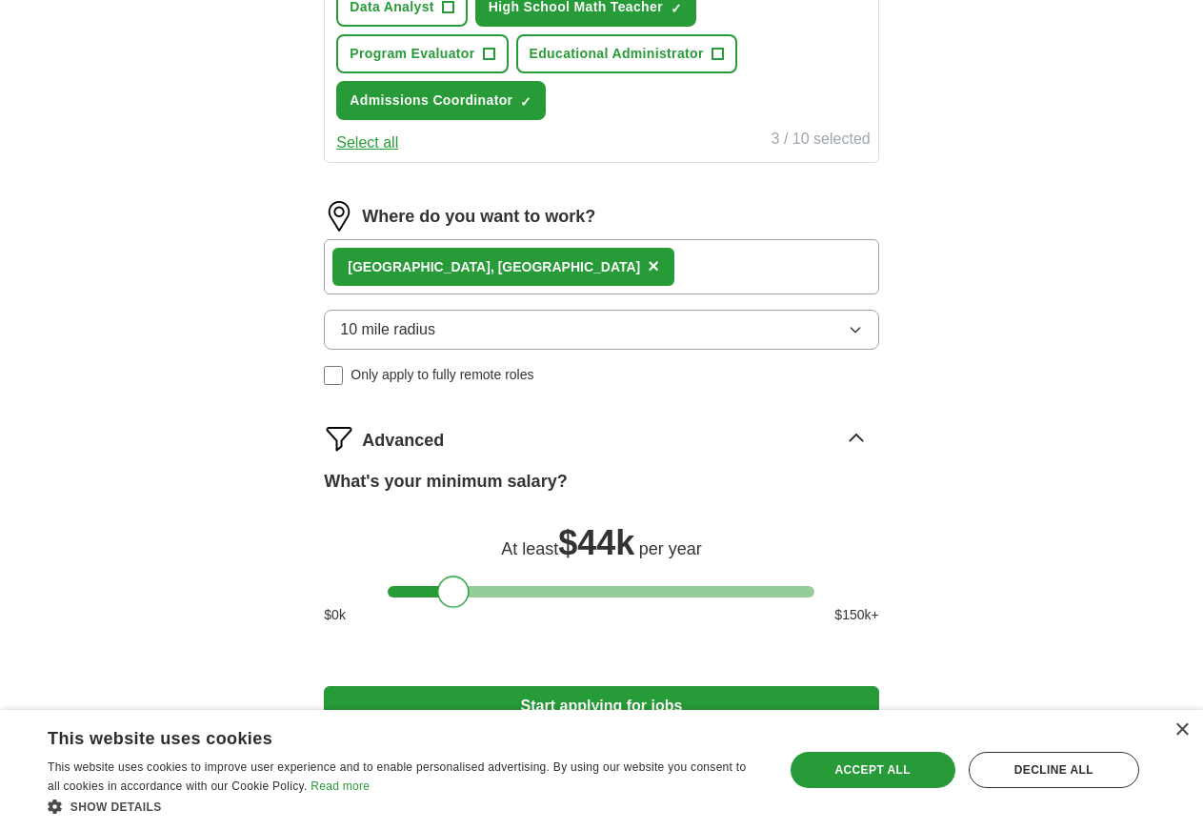
click at [454, 597] on div at bounding box center [601, 591] width 427 height 11
click at [468, 608] on div at bounding box center [453, 592] width 32 height 32
click at [470, 597] on div at bounding box center [601, 591] width 427 height 11
click at [470, 608] on div at bounding box center [470, 592] width 32 height 32
click at [487, 597] on div at bounding box center [601, 591] width 427 height 11
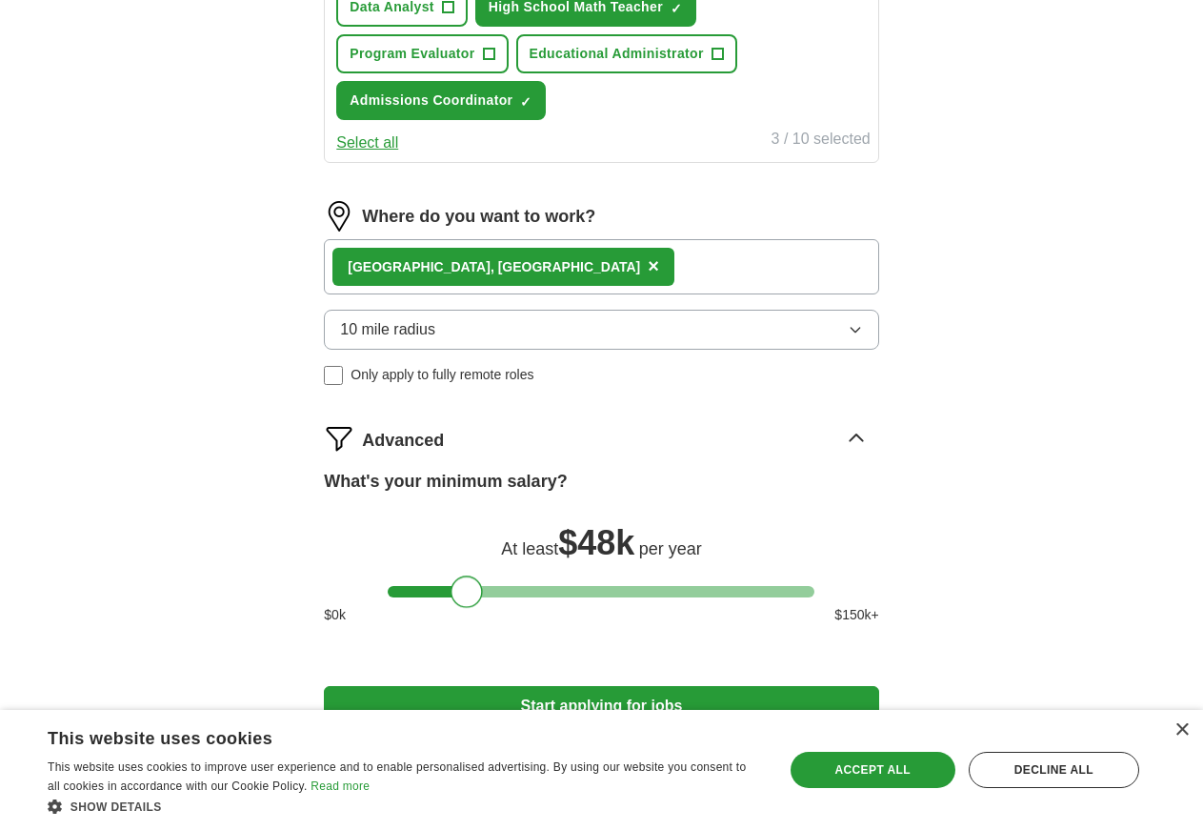
click at [466, 597] on div at bounding box center [601, 591] width 427 height 11
click at [482, 597] on div at bounding box center [601, 591] width 427 height 11
click at [469, 608] on div at bounding box center [483, 592] width 32 height 32
click at [465, 597] on div at bounding box center [601, 591] width 427 height 11
click at [482, 608] on div at bounding box center [467, 592] width 32 height 32
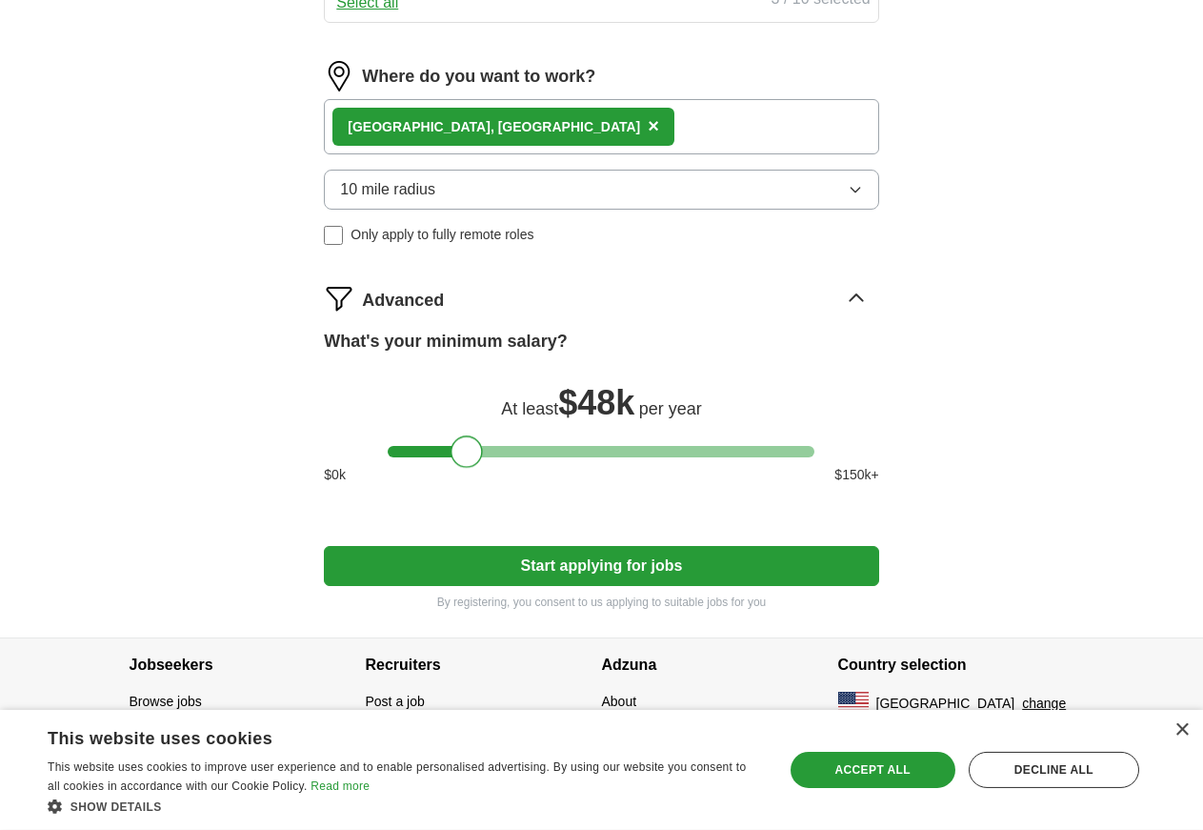
scroll to position [1058, 0]
click at [597, 559] on button "Start applying for jobs" at bounding box center [601, 566] width 555 height 40
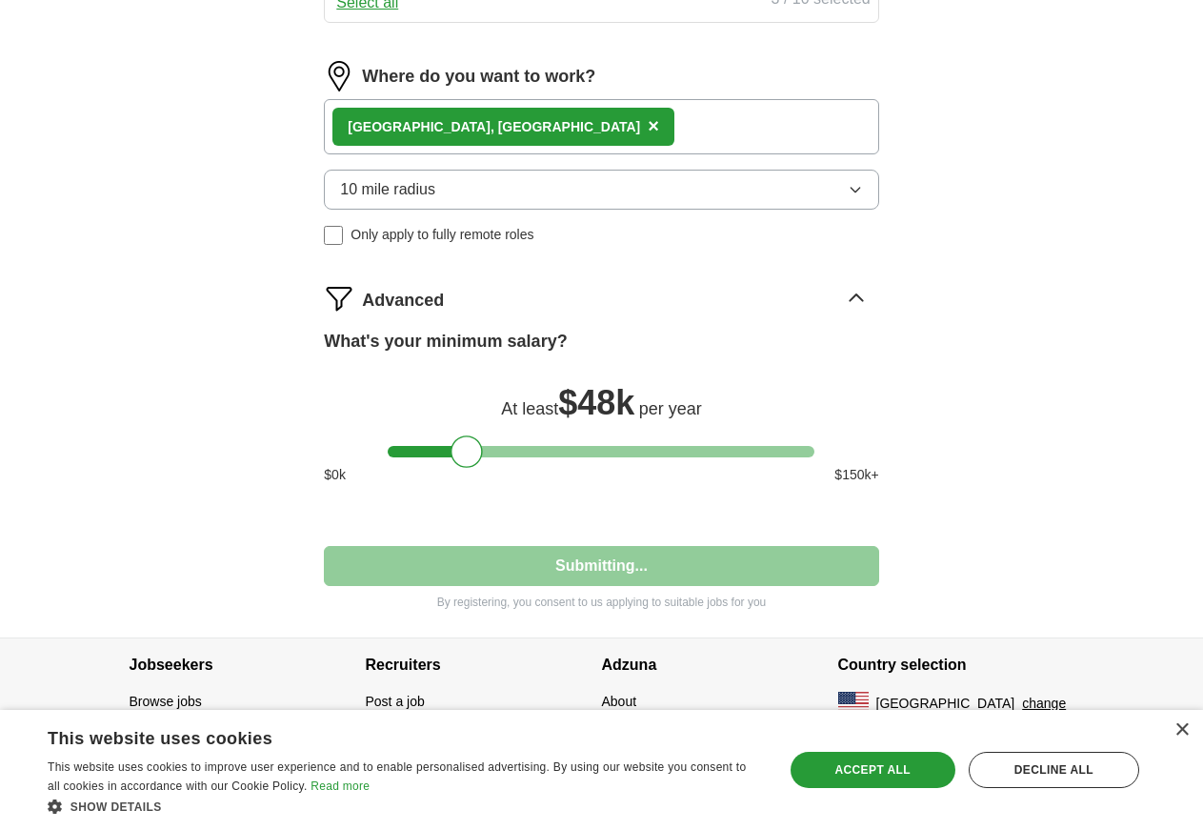
select select "**"
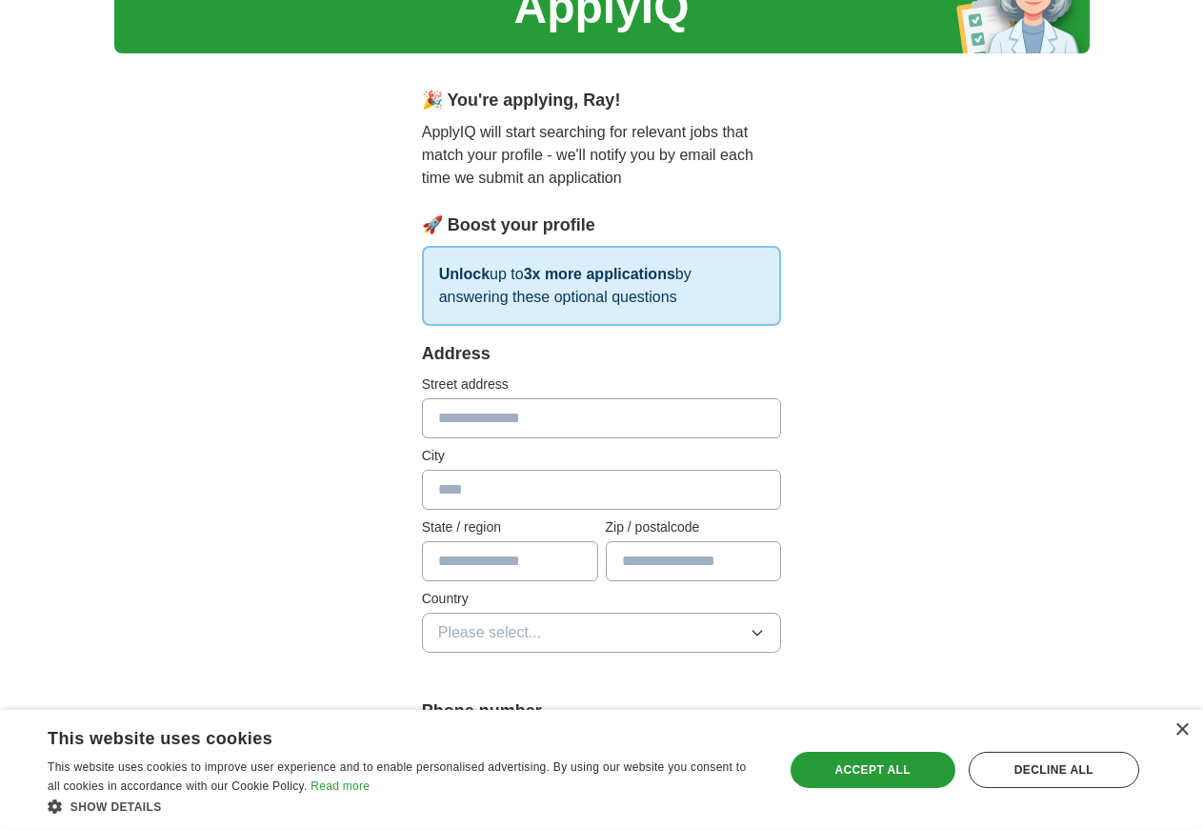
scroll to position [97, 0]
click at [450, 414] on input "text" at bounding box center [602, 417] width 360 height 40
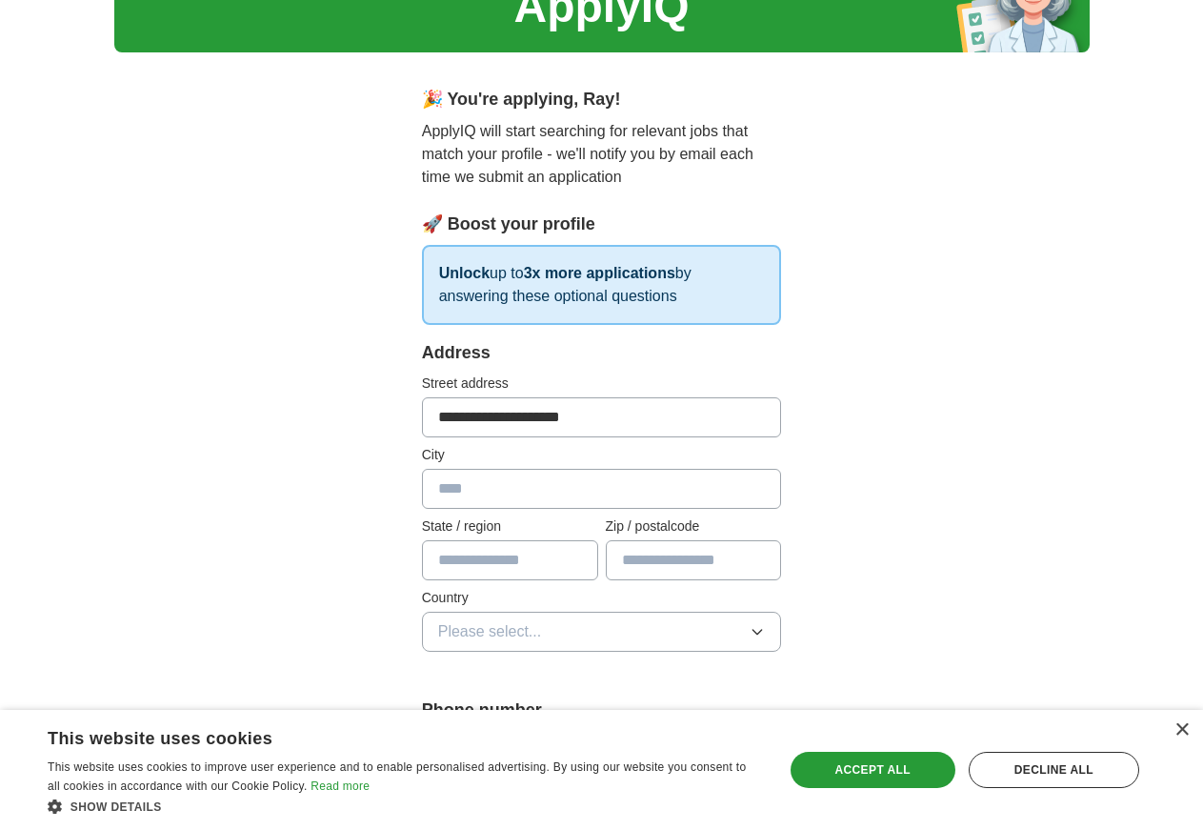
type input "**********"
type input "**"
type input "*****"
type input "**********"
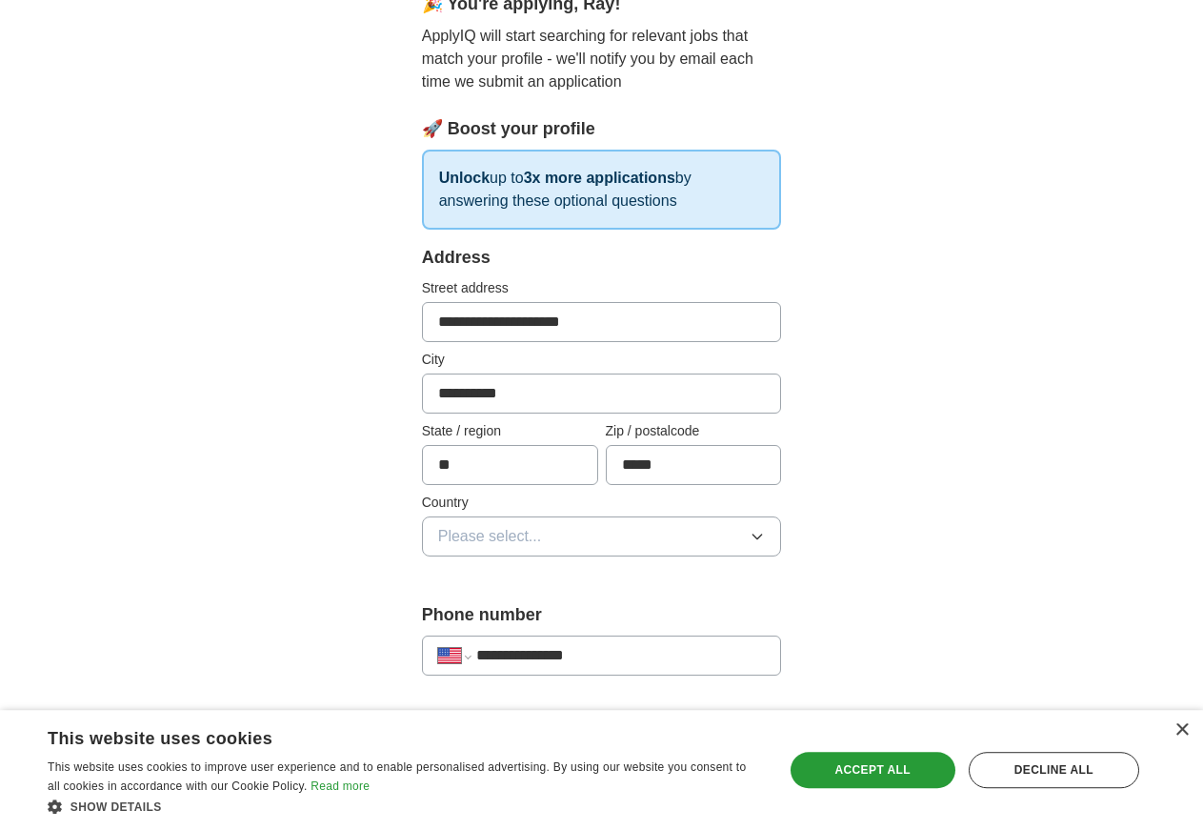
scroll to position [194, 0]
click at [782, 535] on button "Please select..." at bounding box center [602, 535] width 360 height 40
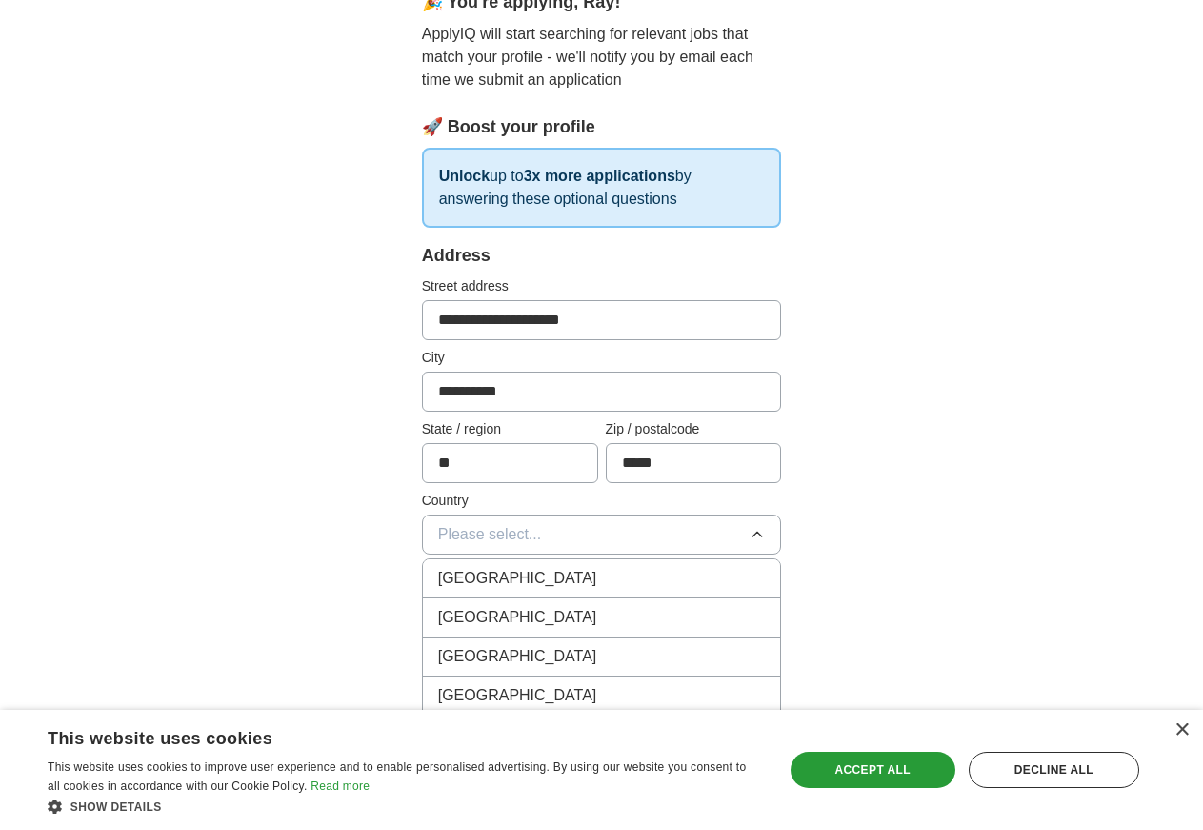
click at [529, 618] on div "[GEOGRAPHIC_DATA]" at bounding box center [602, 617] width 328 height 23
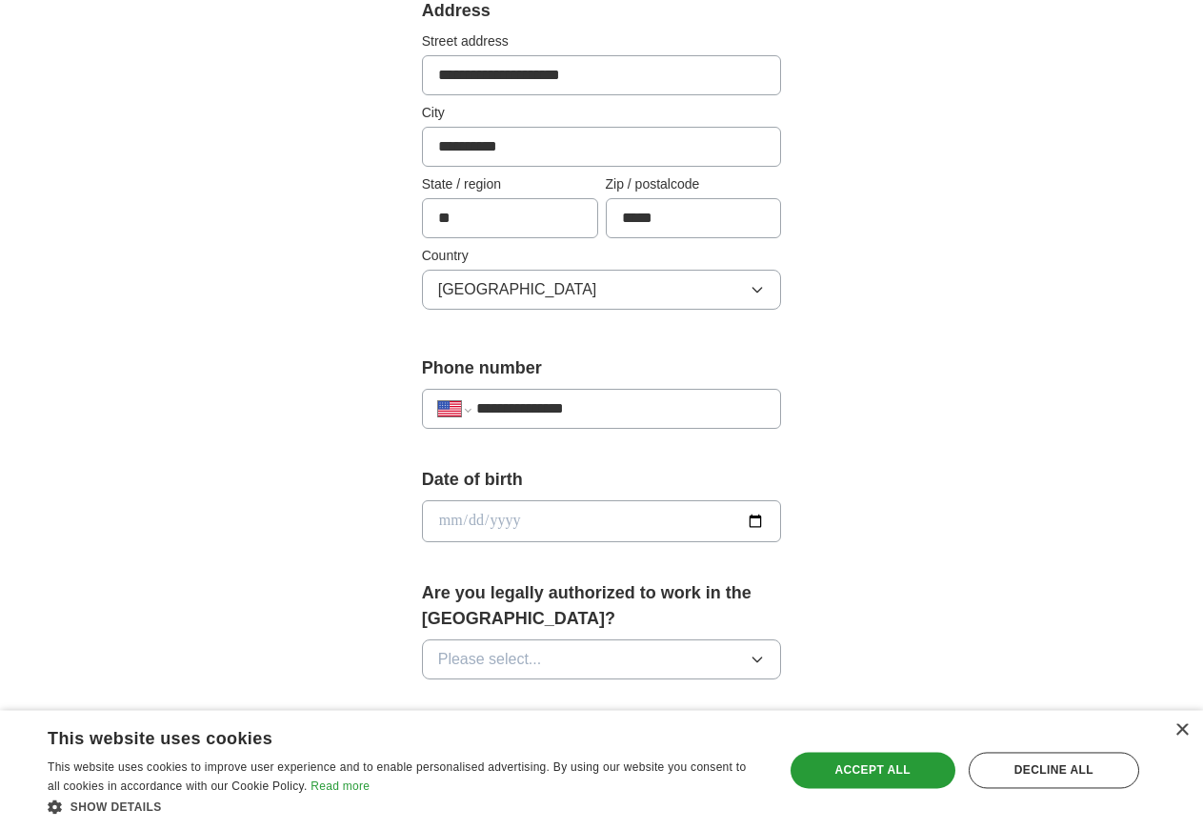
scroll to position [486, 0]
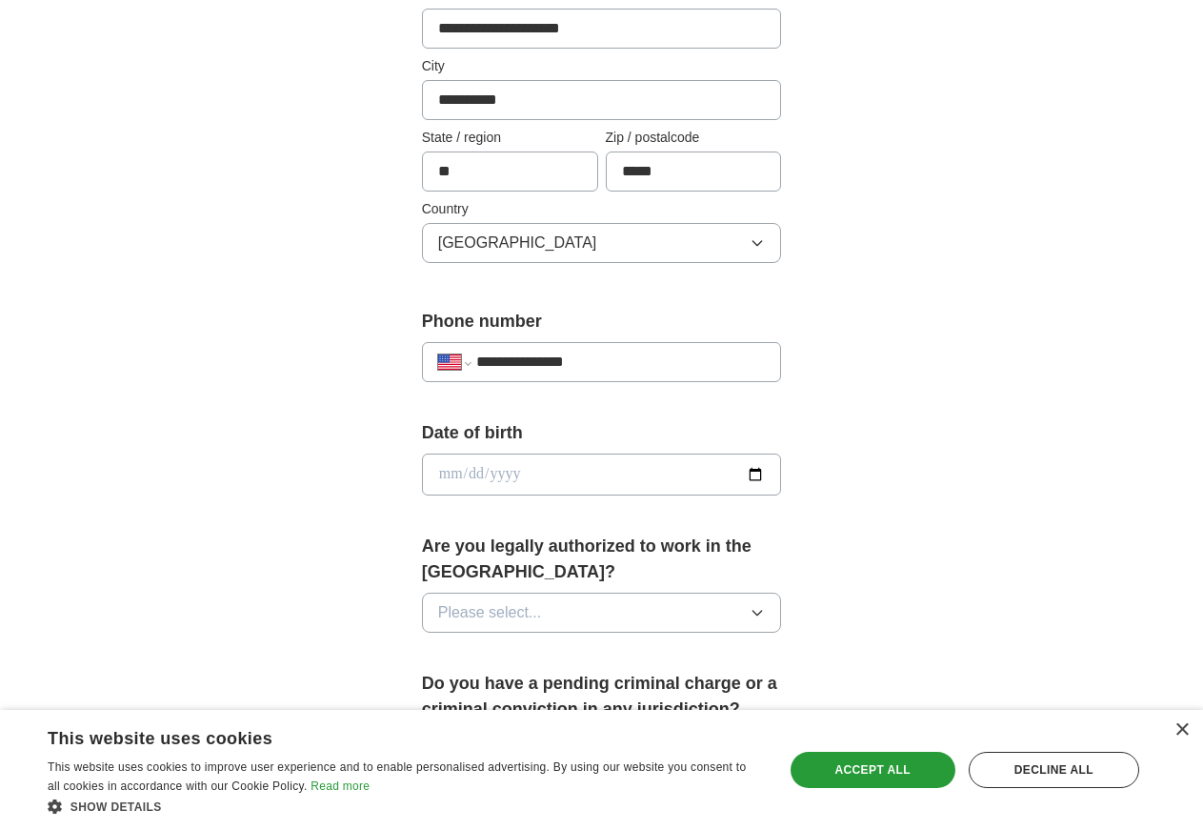
click at [765, 605] on icon "button" at bounding box center [757, 612] width 15 height 15
click at [547, 645] on div "Yes" at bounding box center [602, 656] width 328 height 23
click at [468, 476] on input "date" at bounding box center [602, 475] width 360 height 42
click at [422, 468] on input "date" at bounding box center [602, 475] width 360 height 42
type input "**********"
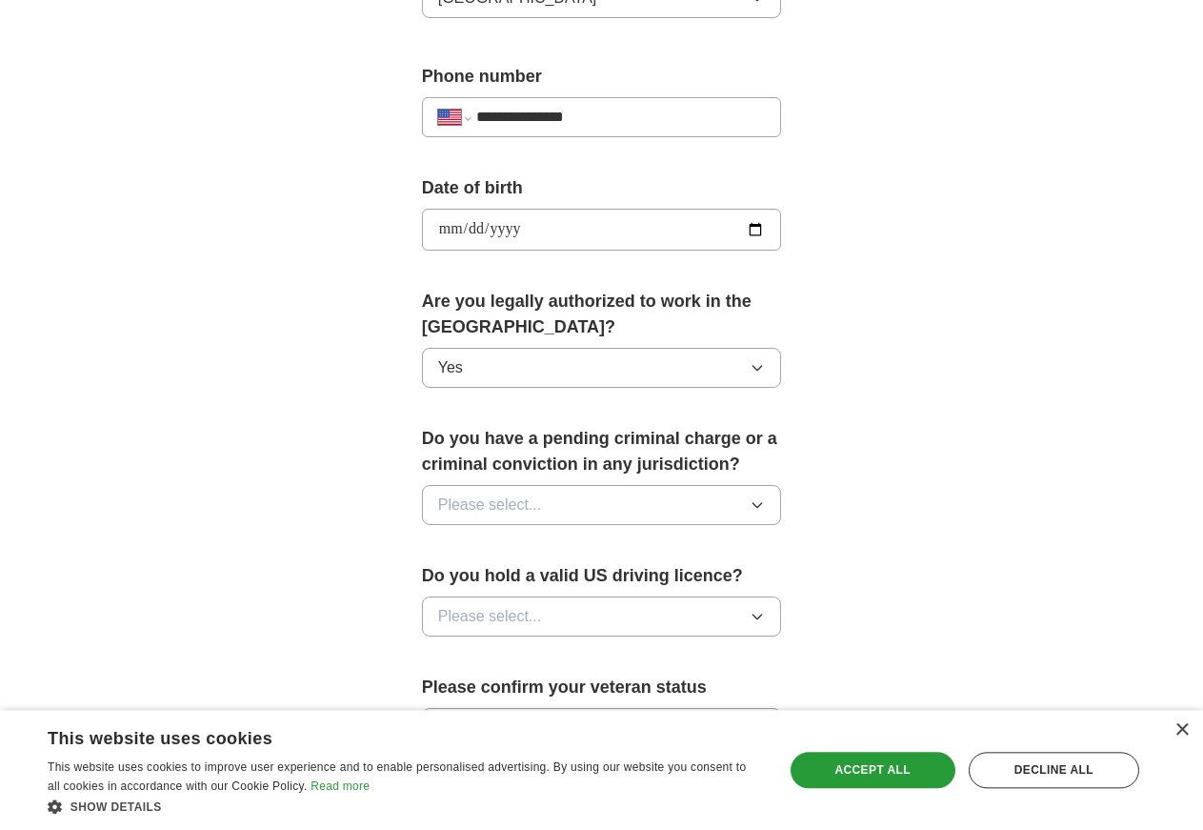
scroll to position [778, 0]
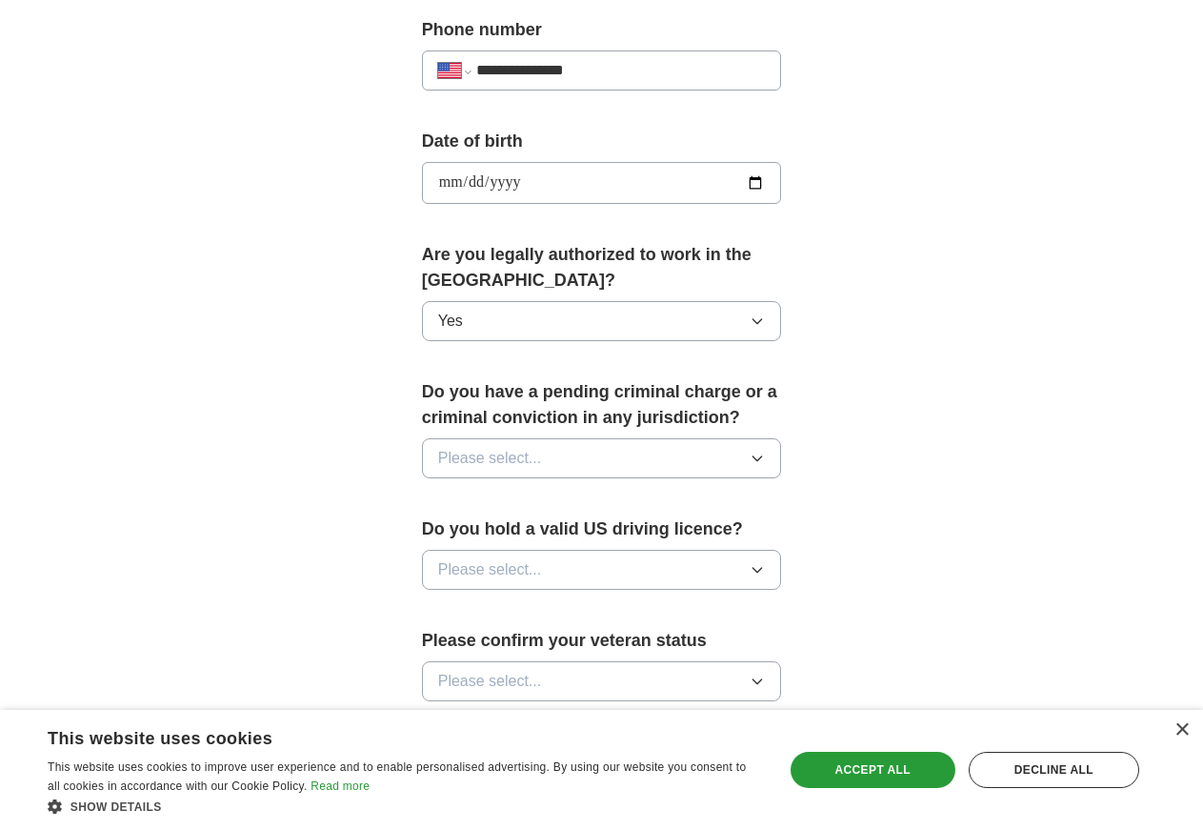
click at [762, 456] on icon "button" at bounding box center [758, 458] width 9 height 5
click at [494, 530] on div "No" at bounding box center [602, 541] width 328 height 23
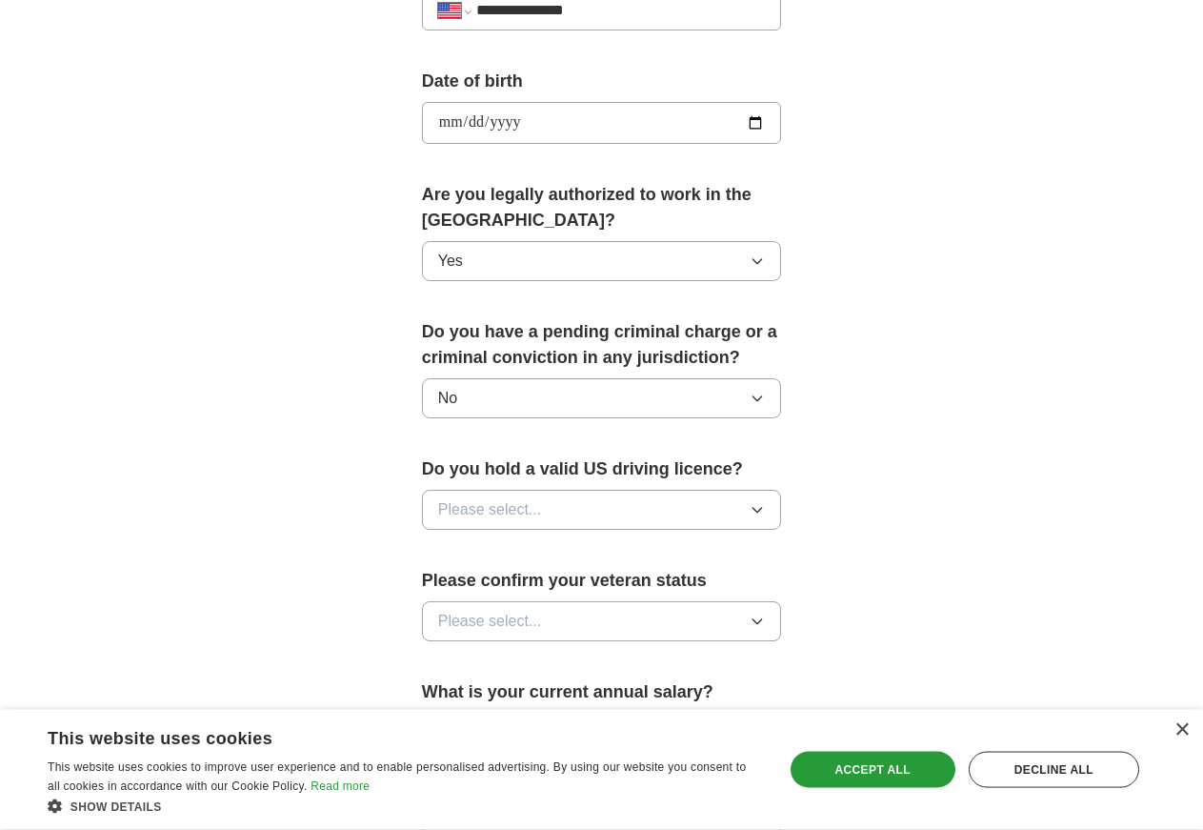
scroll to position [875, 0]
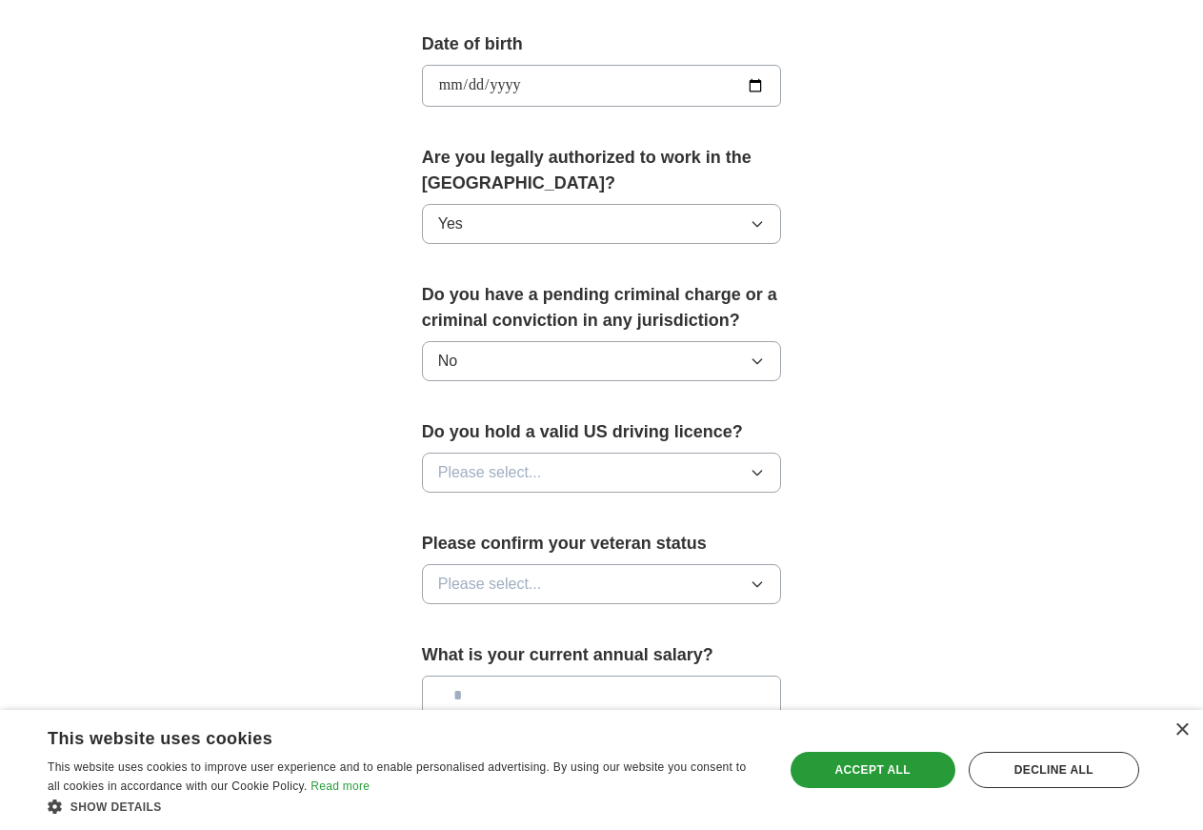
click at [762, 471] on icon "button" at bounding box center [758, 473] width 9 height 5
click at [454, 505] on div "Yes" at bounding box center [602, 516] width 328 height 23
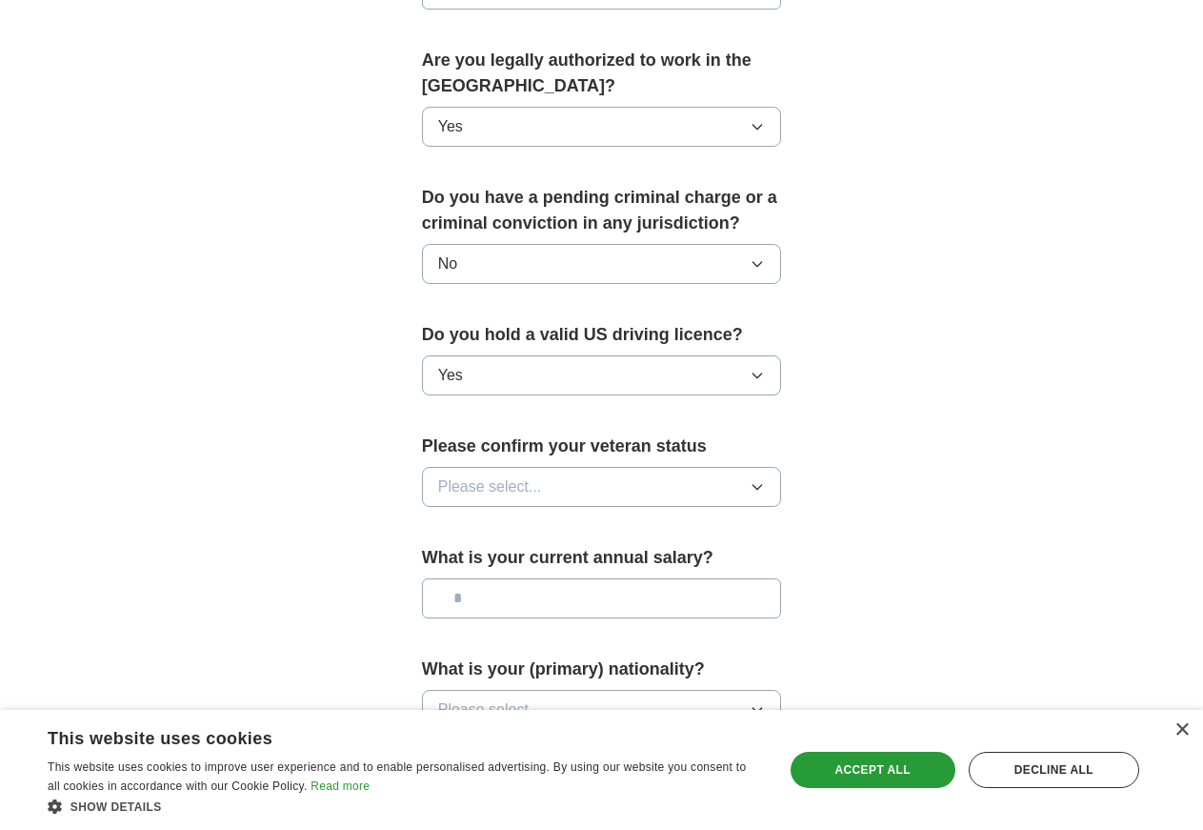
click at [765, 479] on icon "button" at bounding box center [757, 486] width 15 height 15
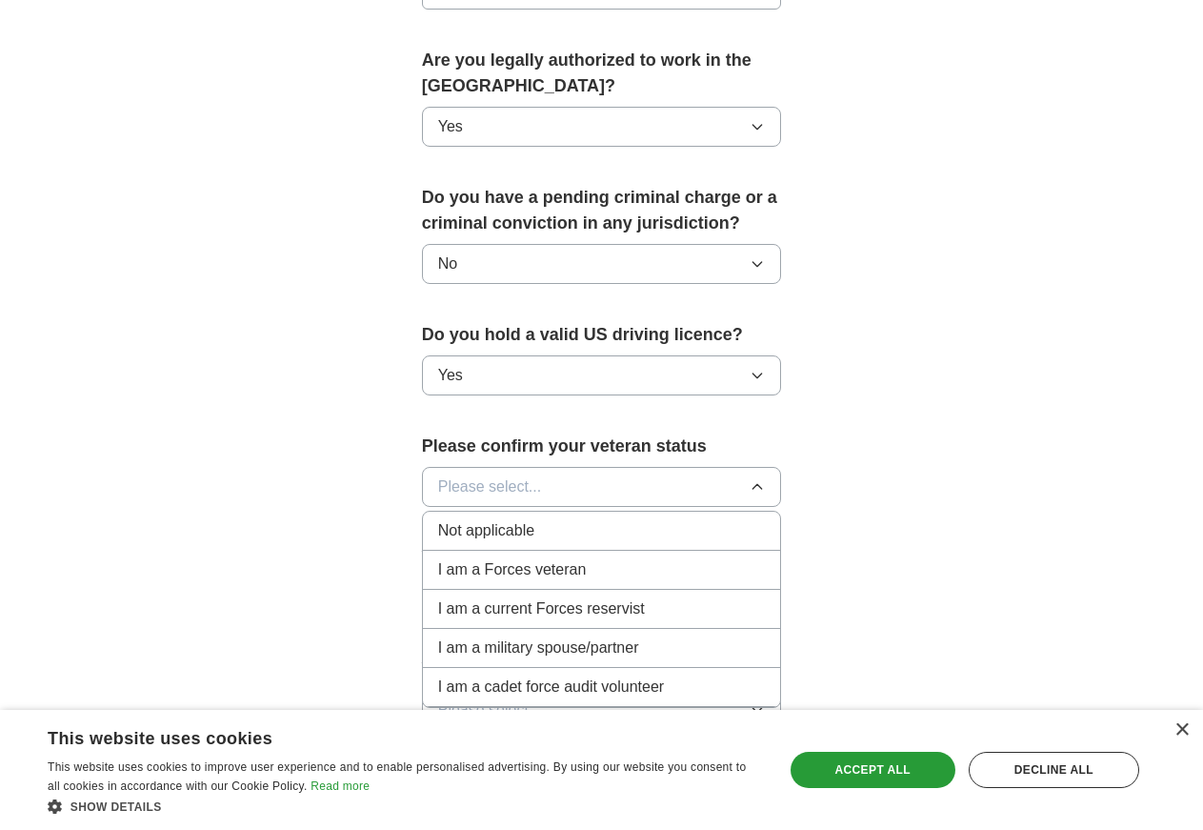
click at [495, 519] on div "Not applicable" at bounding box center [602, 530] width 328 height 23
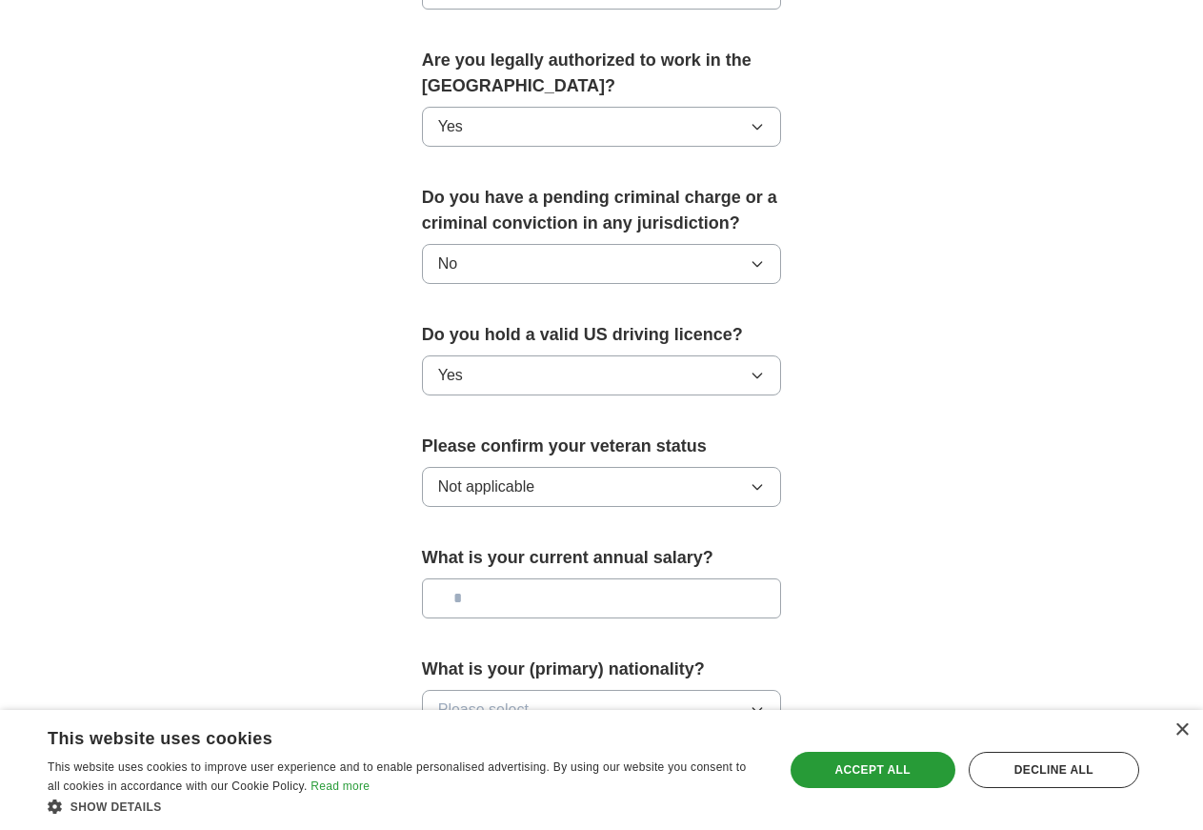
click at [782, 578] on input "text" at bounding box center [602, 598] width 360 height 40
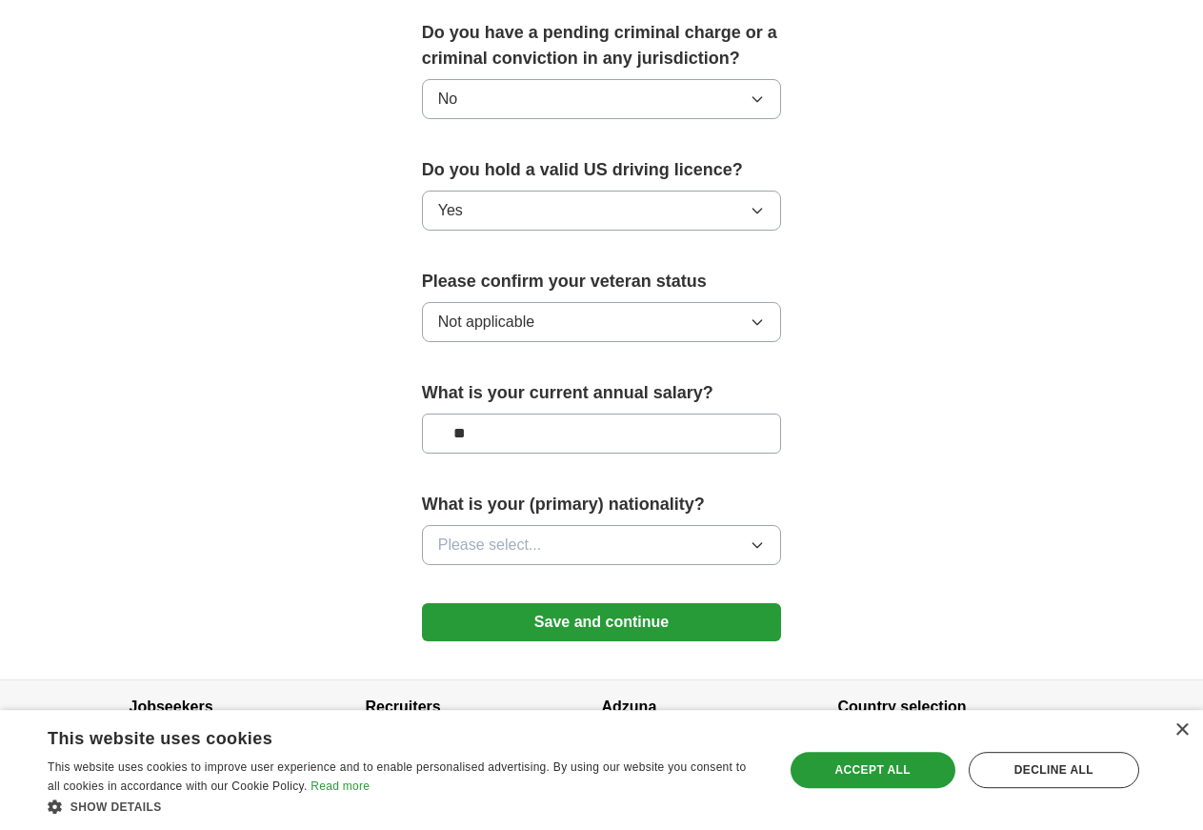
scroll to position [1151, 0]
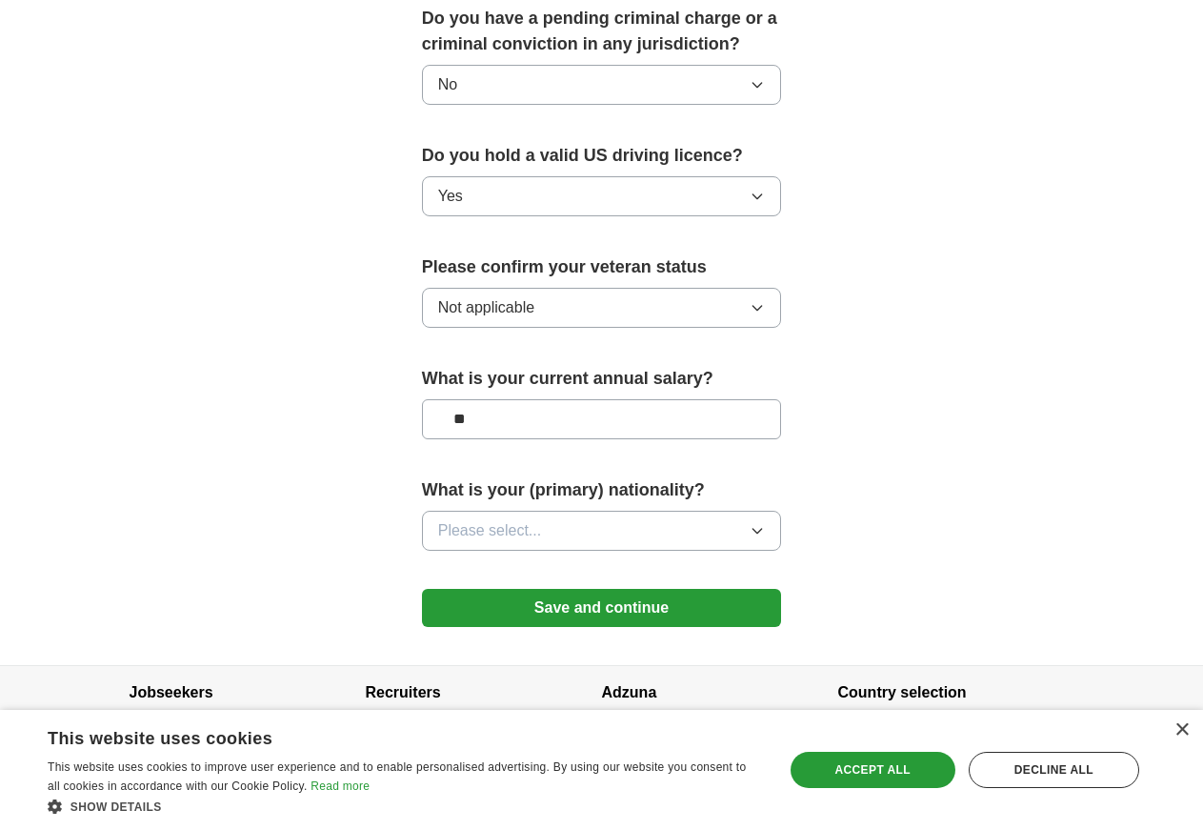
type input "**"
click at [782, 511] on button "Please select..." at bounding box center [602, 531] width 360 height 40
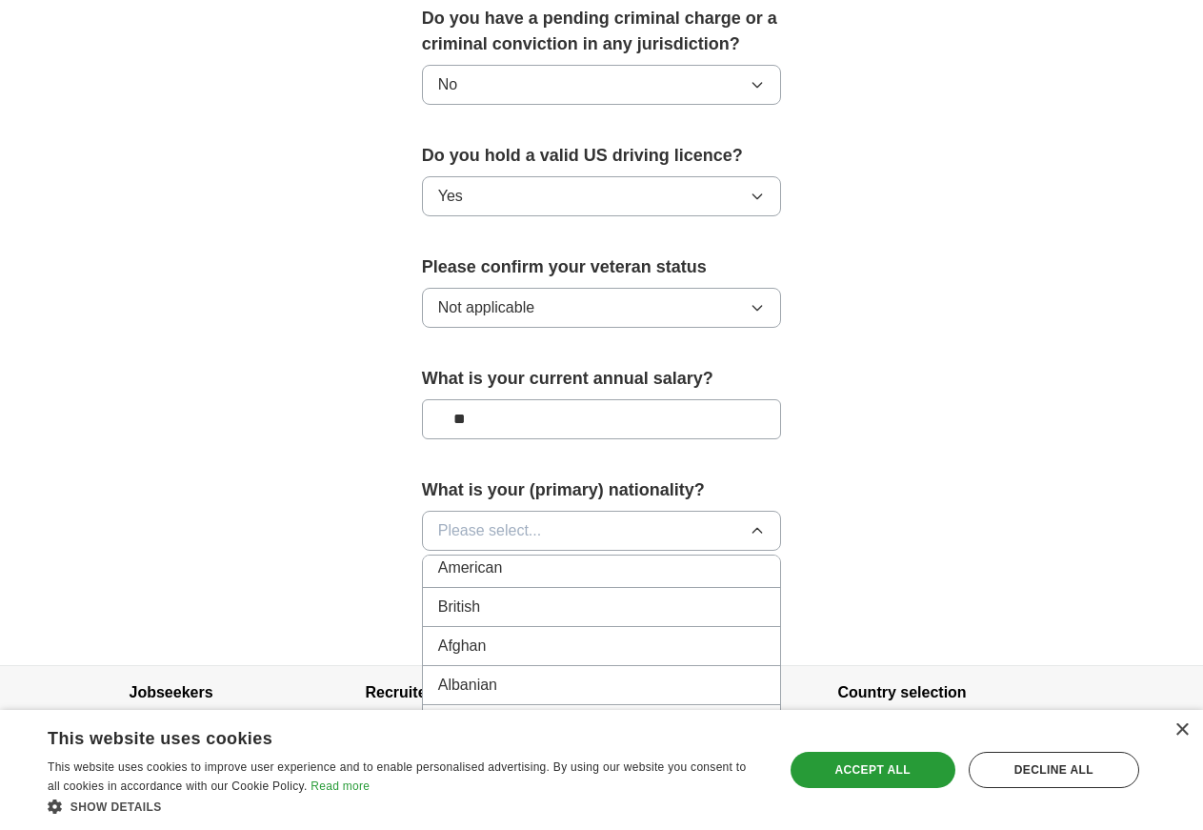
scroll to position [0, 0]
click at [484, 563] on div "American" at bounding box center [602, 574] width 328 height 23
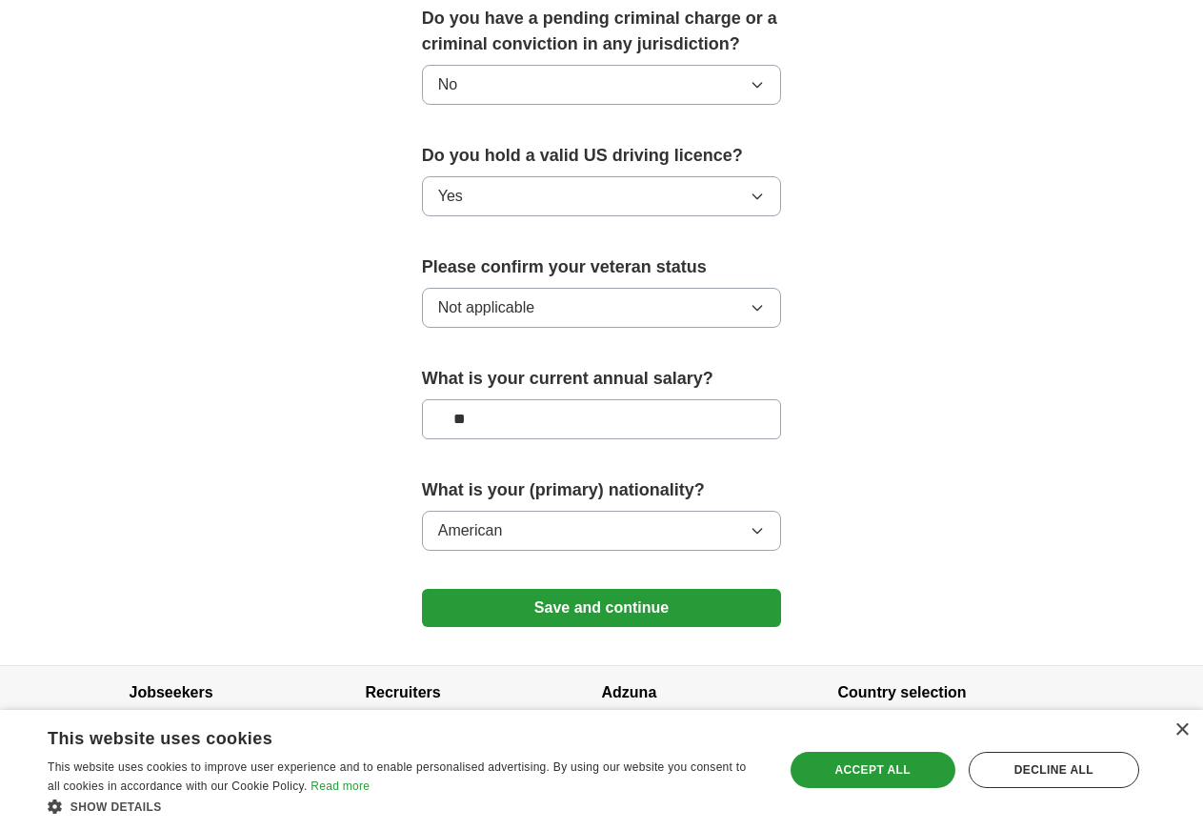
click at [635, 589] on button "Save and continue" at bounding box center [602, 608] width 360 height 38
